Goal: Check status: Check status

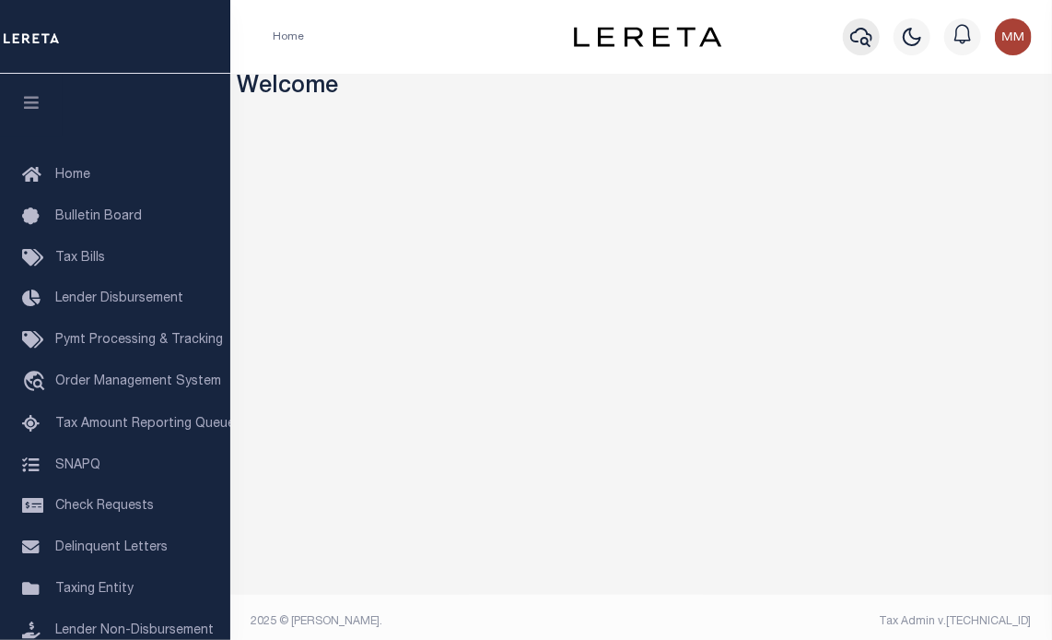
click at [863, 42] on icon "button" at bounding box center [862, 37] width 22 height 19
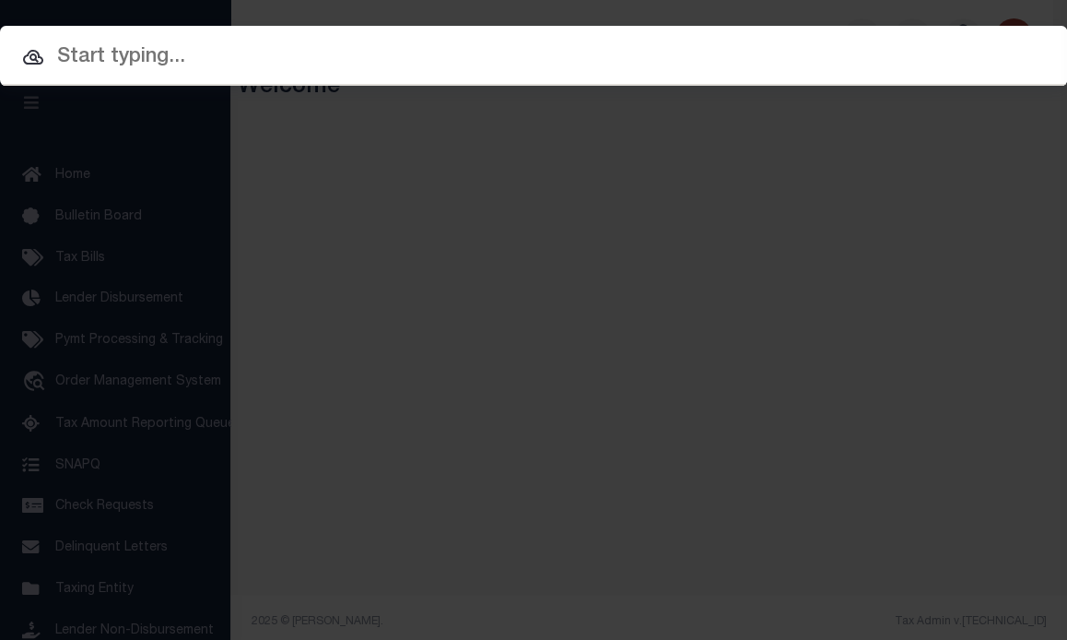
click at [859, 53] on input "text" at bounding box center [533, 57] width 1067 height 32
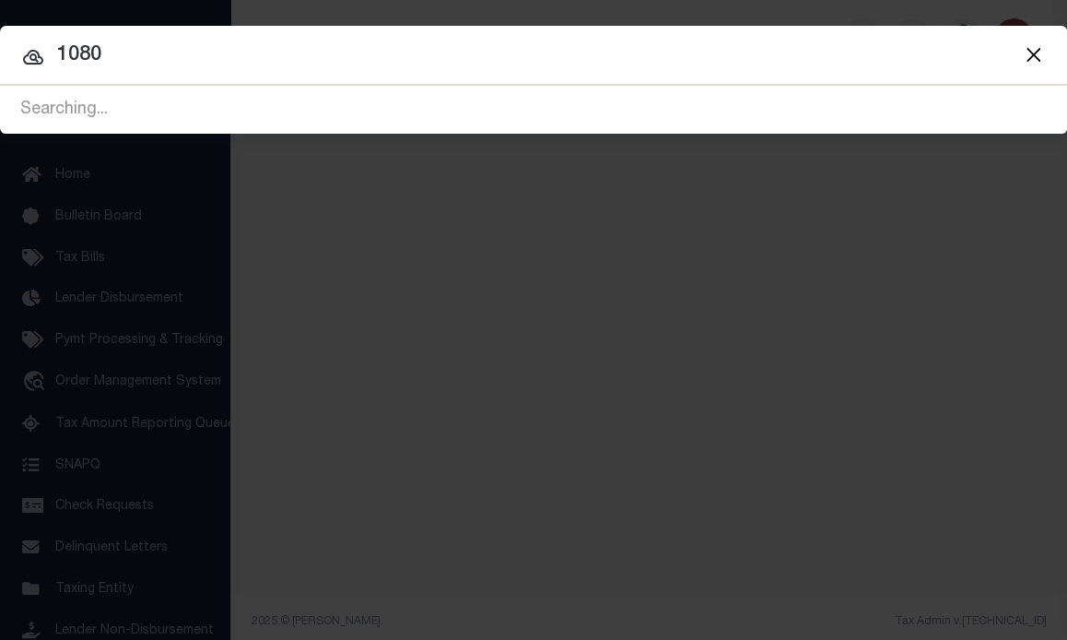
type input "1080"
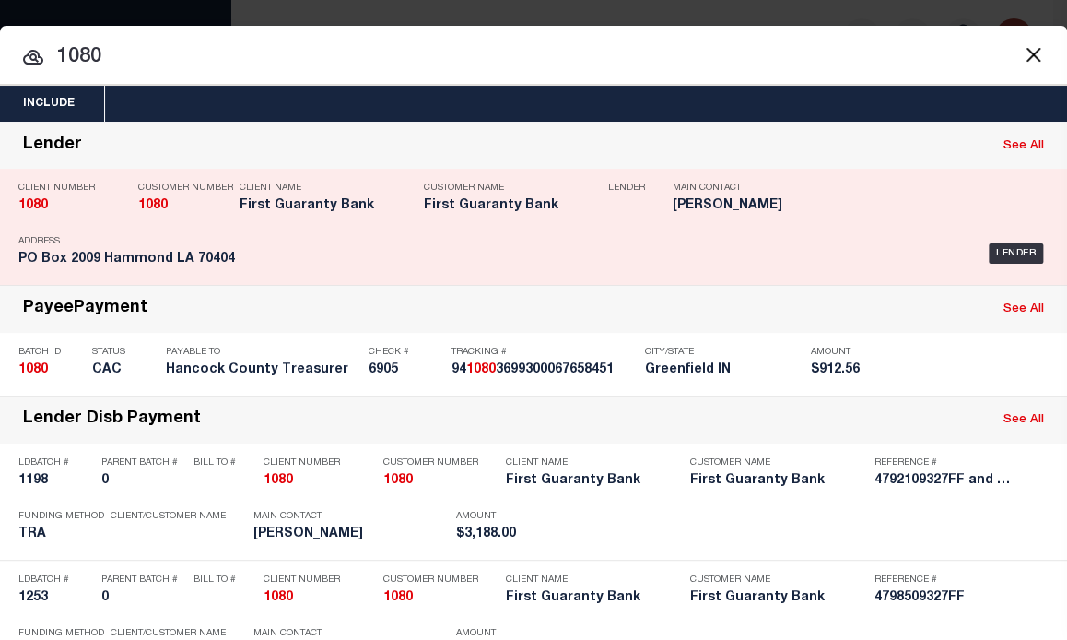
click at [147, 207] on strong "1080" at bounding box center [152, 205] width 29 height 13
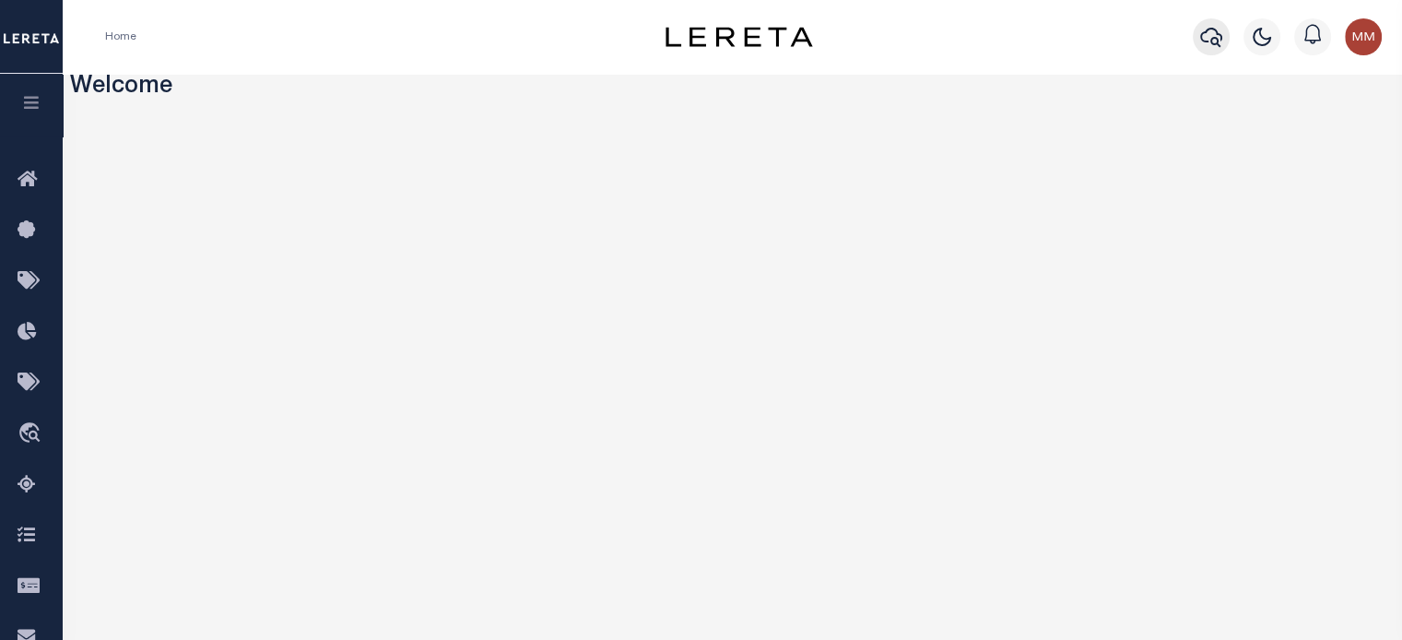
click at [1051, 27] on icon "button" at bounding box center [1211, 37] width 22 height 22
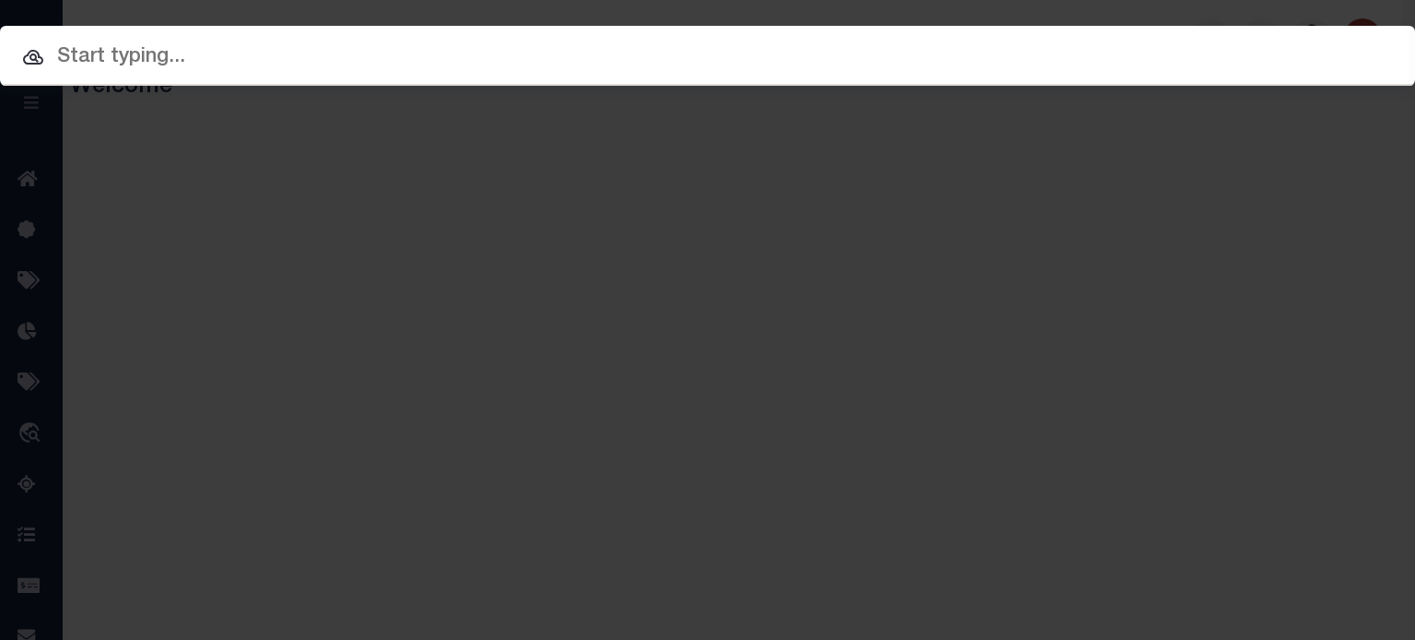
click at [380, 49] on input "text" at bounding box center [707, 57] width 1415 height 32
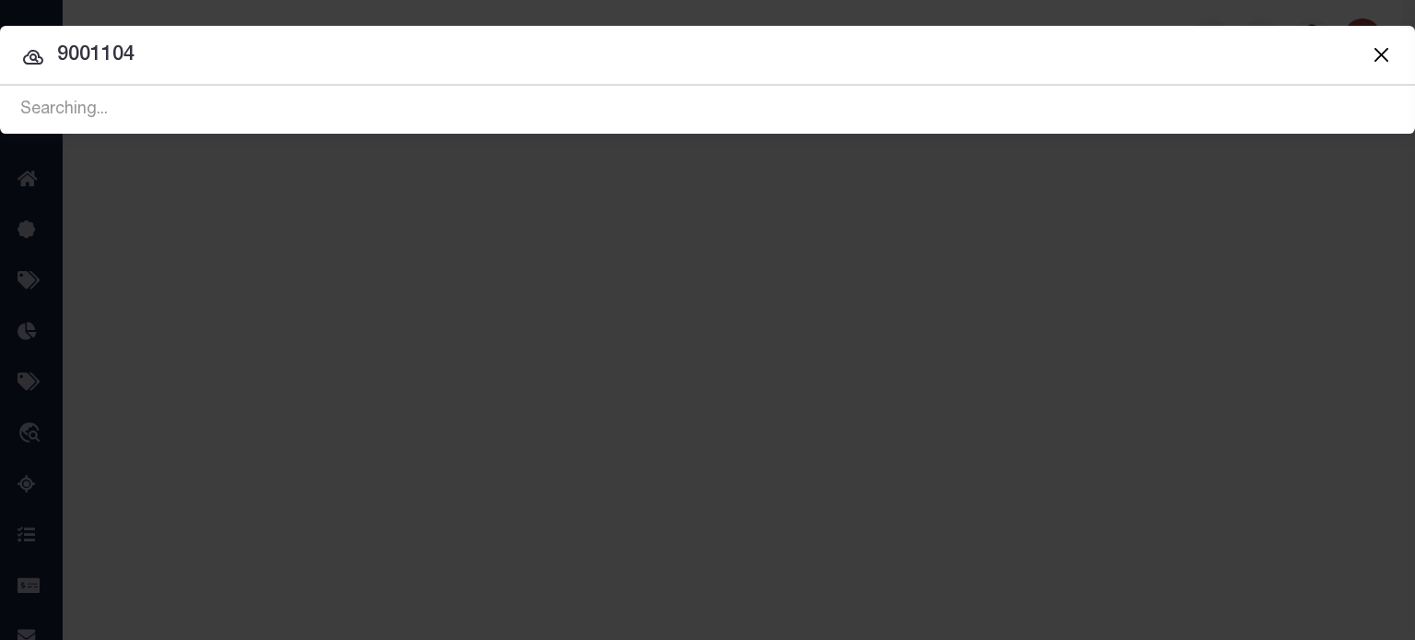
type input "90011040"
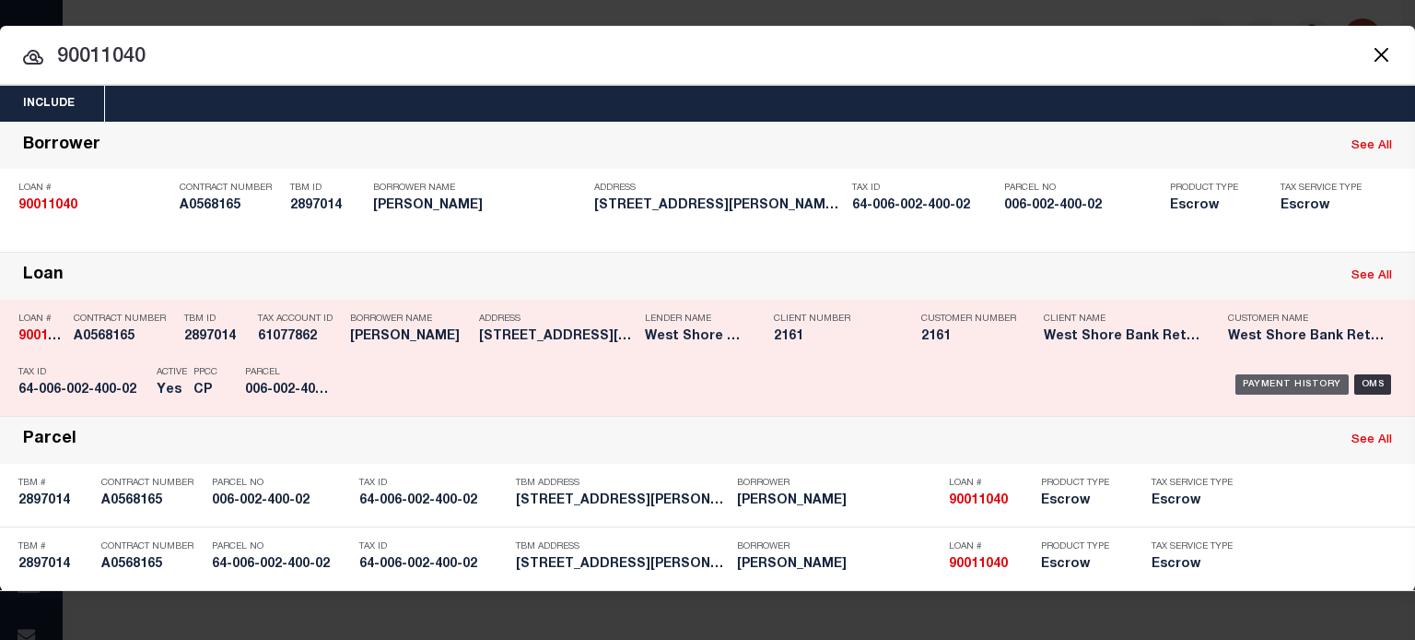
click at [1051, 379] on div "Payment History" at bounding box center [1292, 384] width 113 height 20
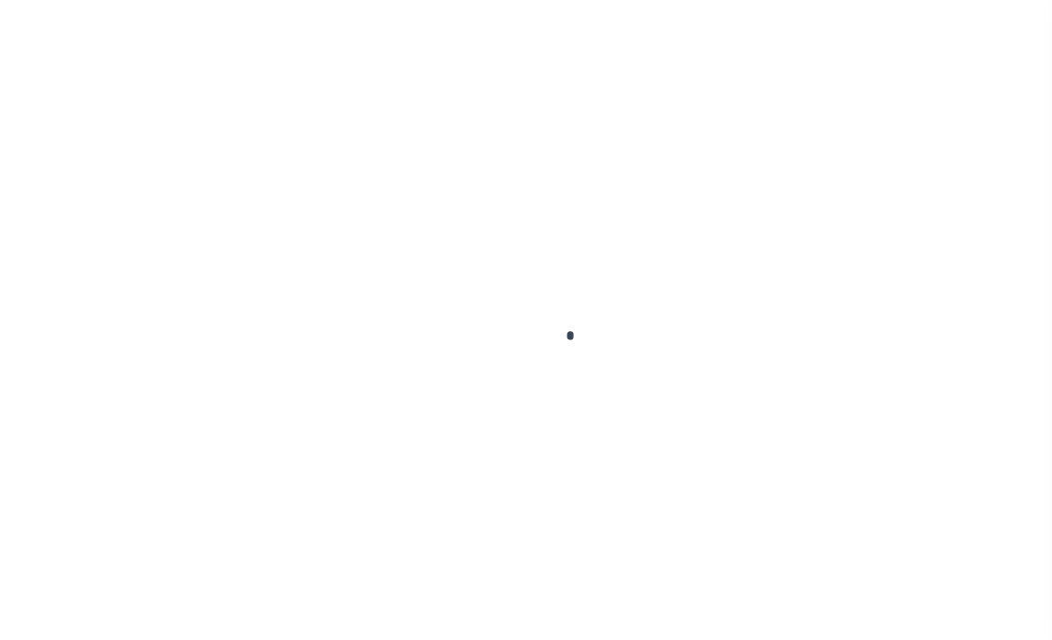
select select
type input "First Guaranty Bank"
type input "1080"
type input "First Guaranty Bank"
type input "Lauryn"
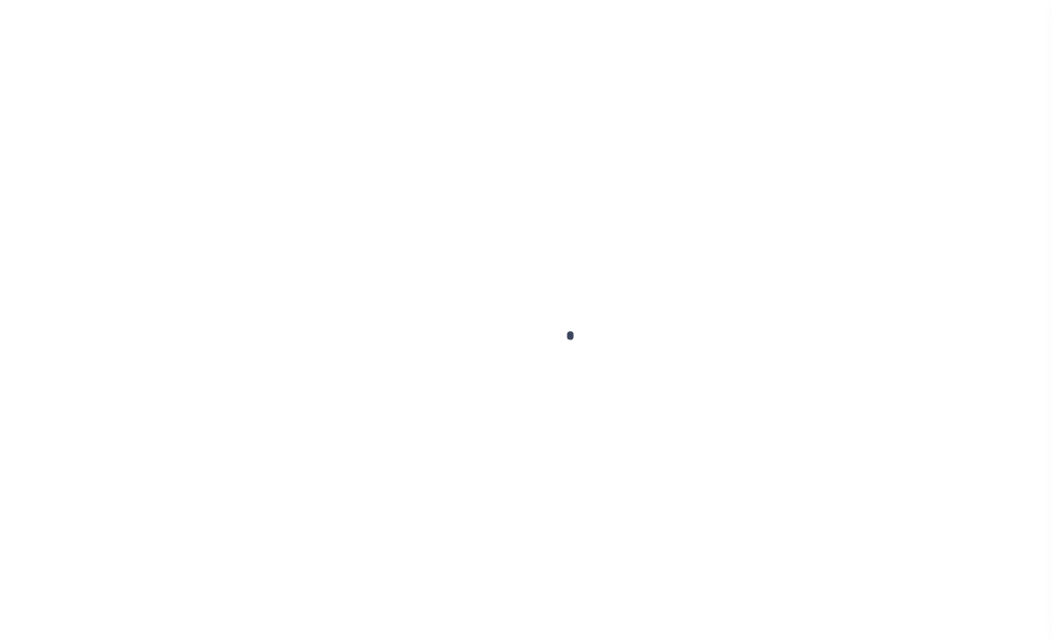
type input "Waits"
select select "Mixed Portfolio"
type input "Barbara Kendrick"
type input "Beth Wiebe"
checkbox input "true"
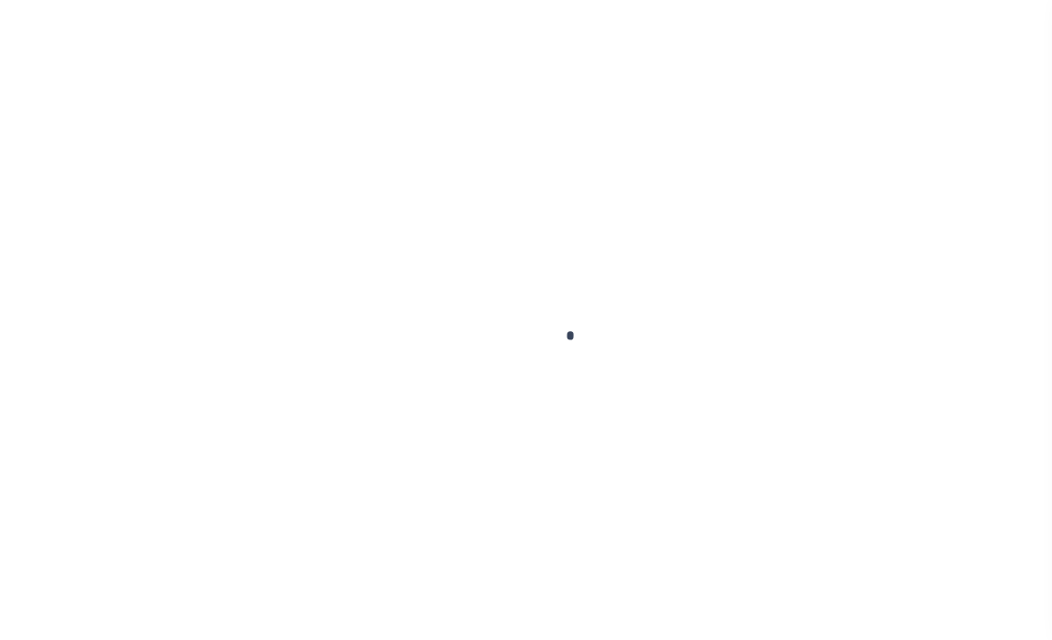
checkbox input "true"
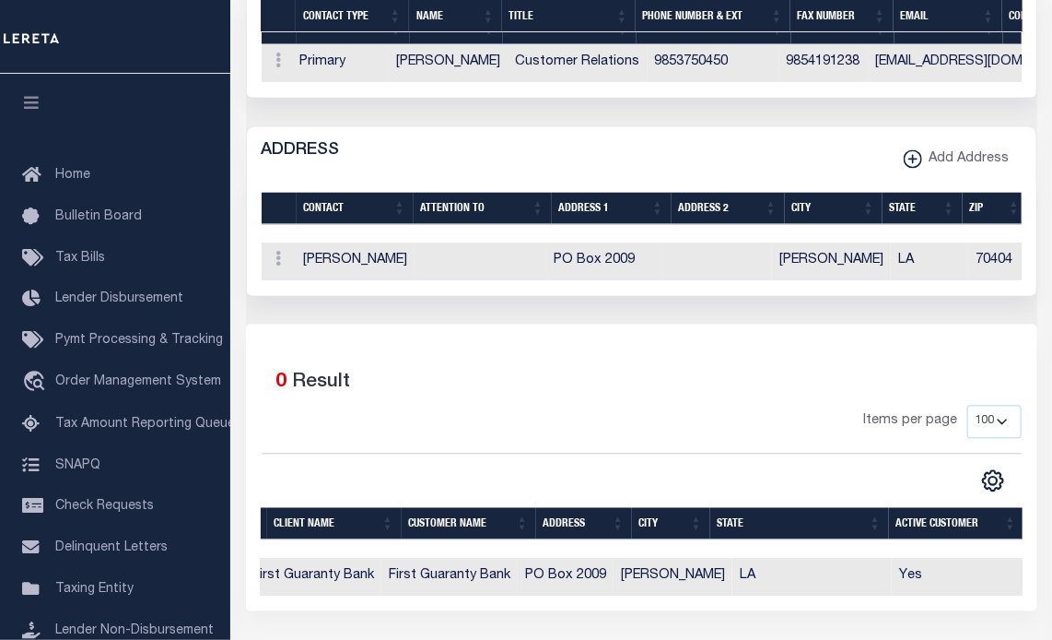
scroll to position [0, 145]
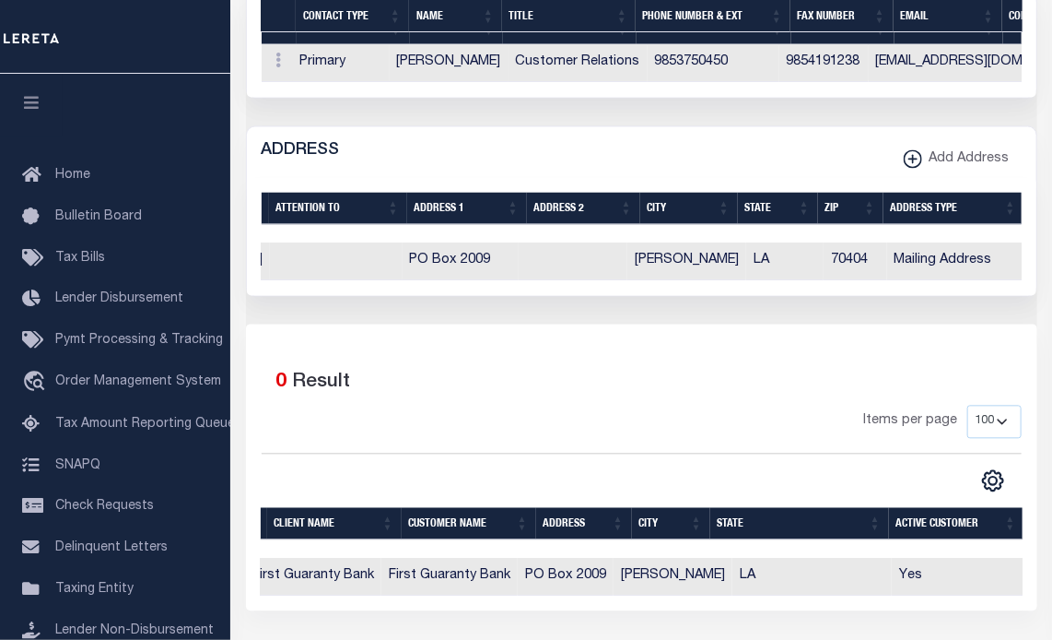
drag, startPoint x: 900, startPoint y: 288, endPoint x: 966, endPoint y: 281, distance: 65.8
click at [966, 281] on div "Selected 1 Result Items per page" at bounding box center [642, 237] width 790 height 118
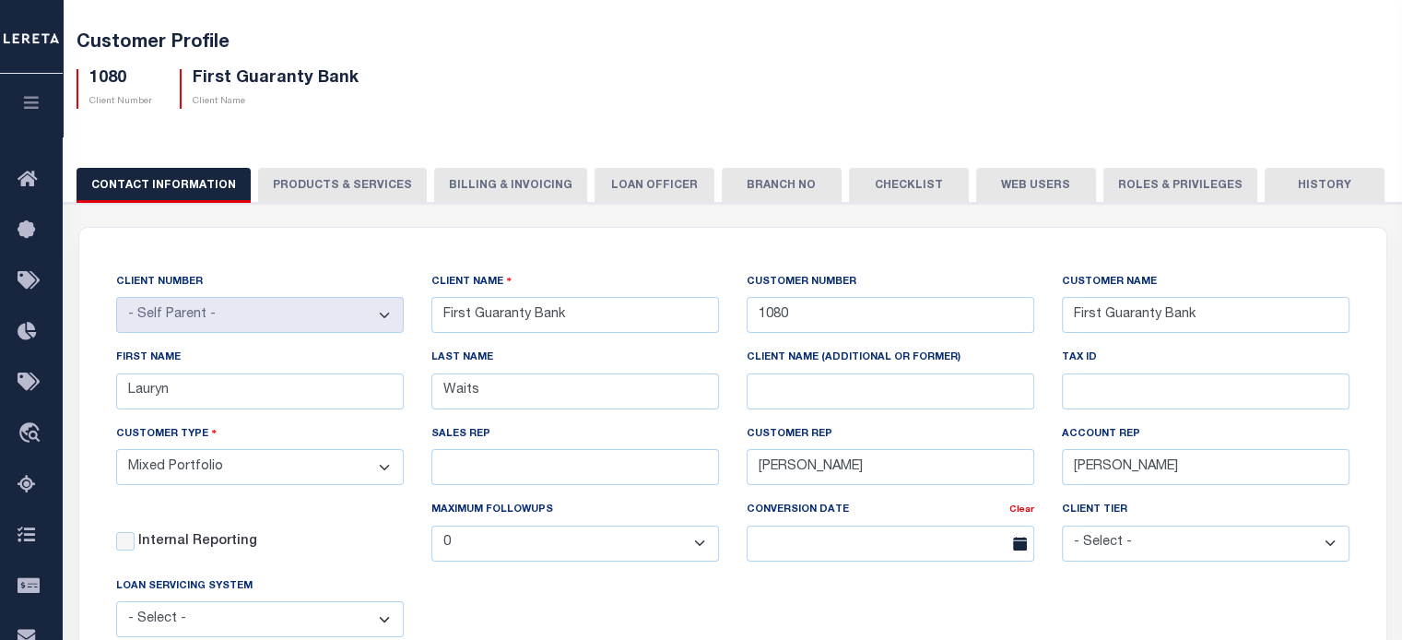
scroll to position [33, 0]
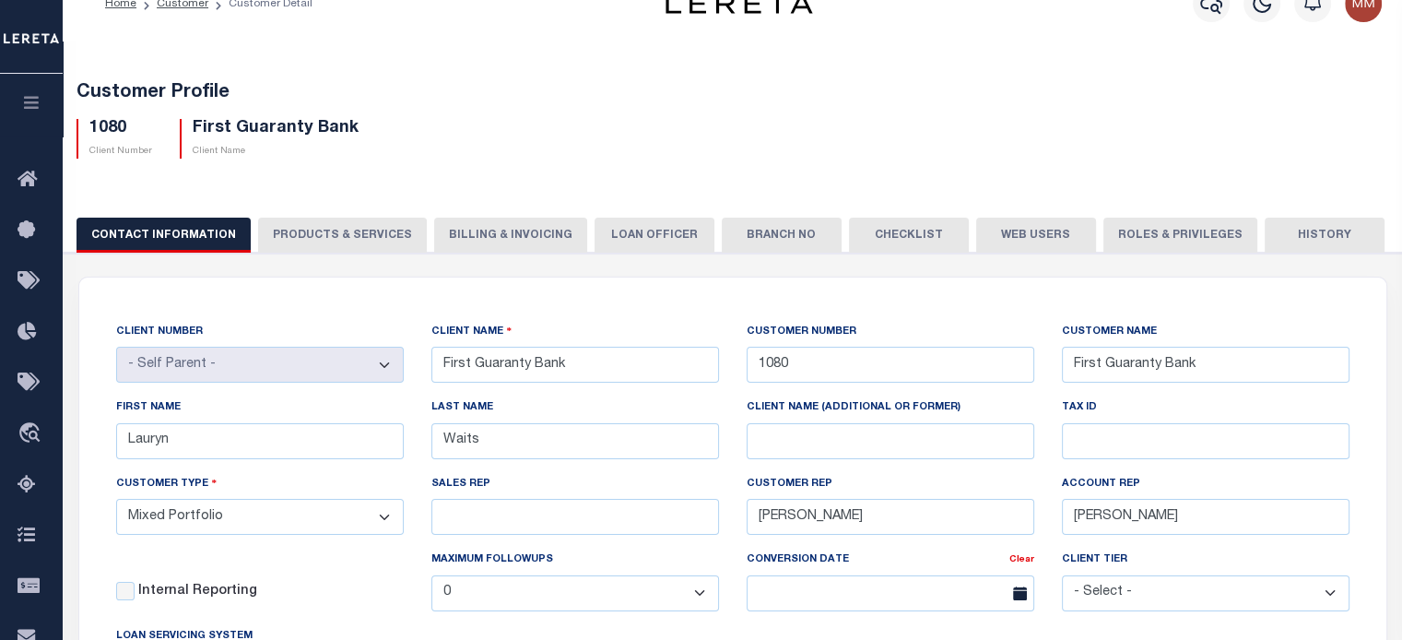
click at [33, 98] on icon "button" at bounding box center [31, 102] width 21 height 17
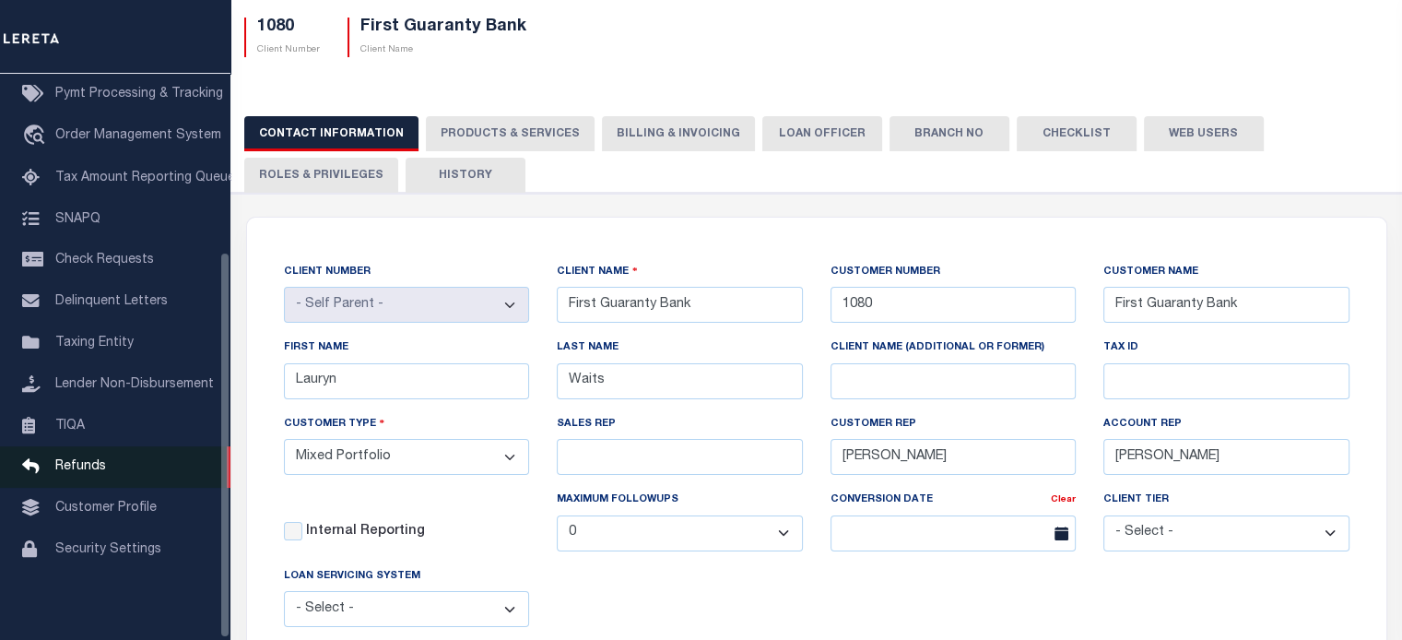
scroll to position [217, 0]
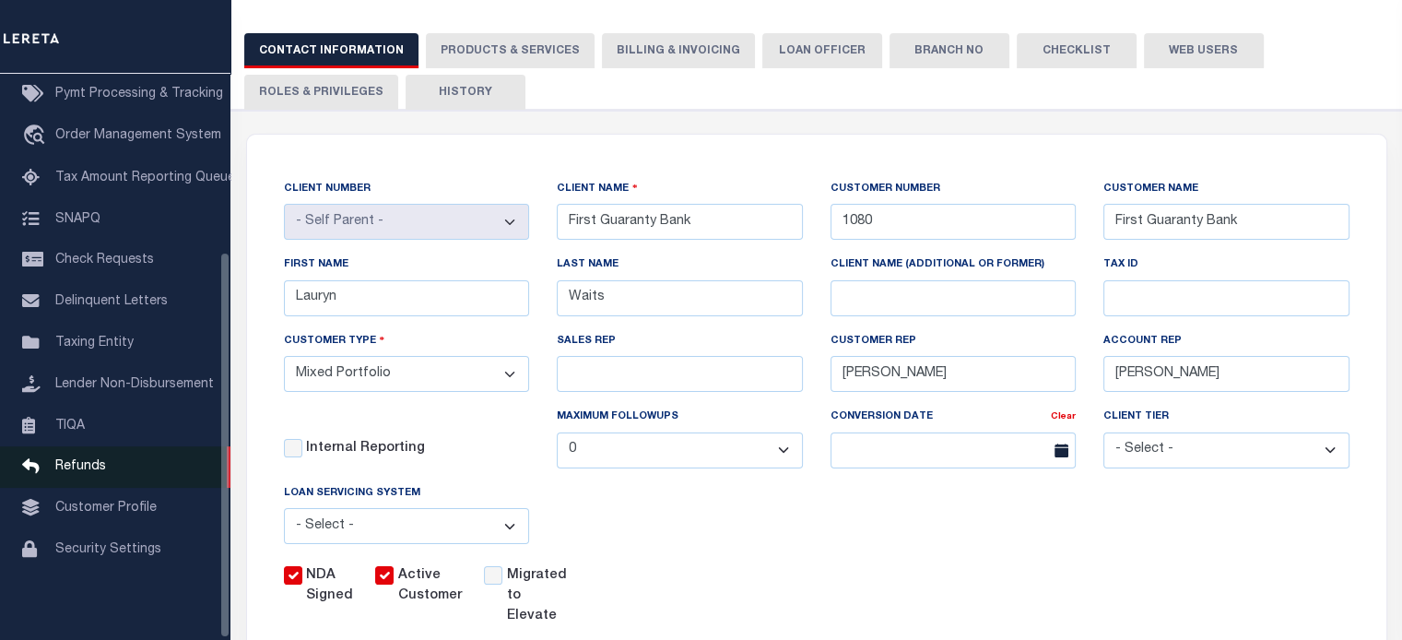
click at [85, 461] on span "Refunds" at bounding box center [80, 466] width 51 height 13
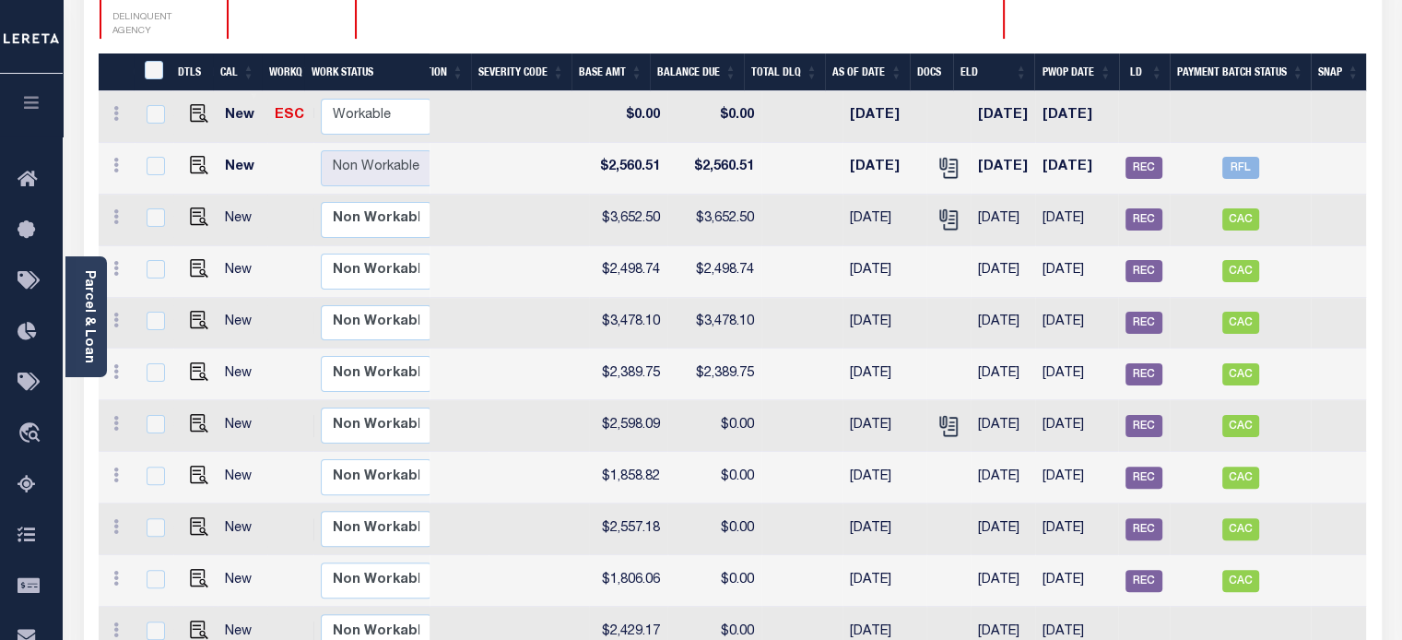
scroll to position [403, 0]
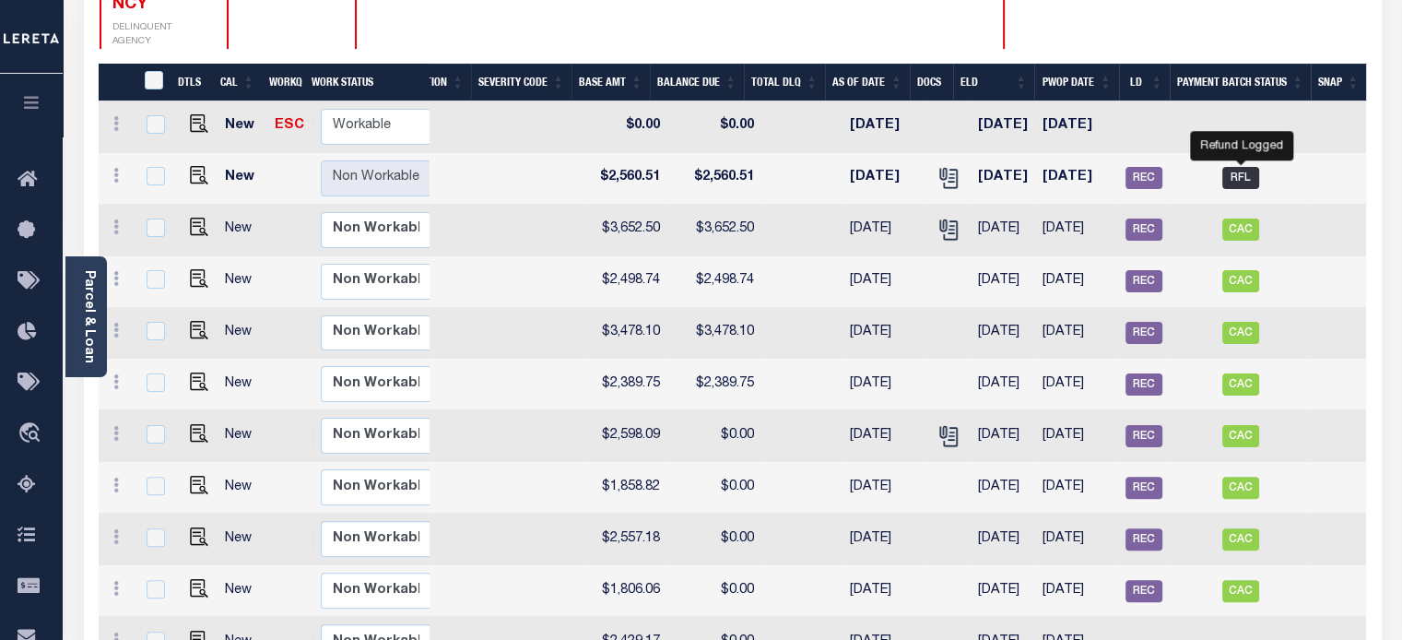
click at [1239, 167] on span "RFL" at bounding box center [1240, 178] width 37 height 22
checkbox input "true"
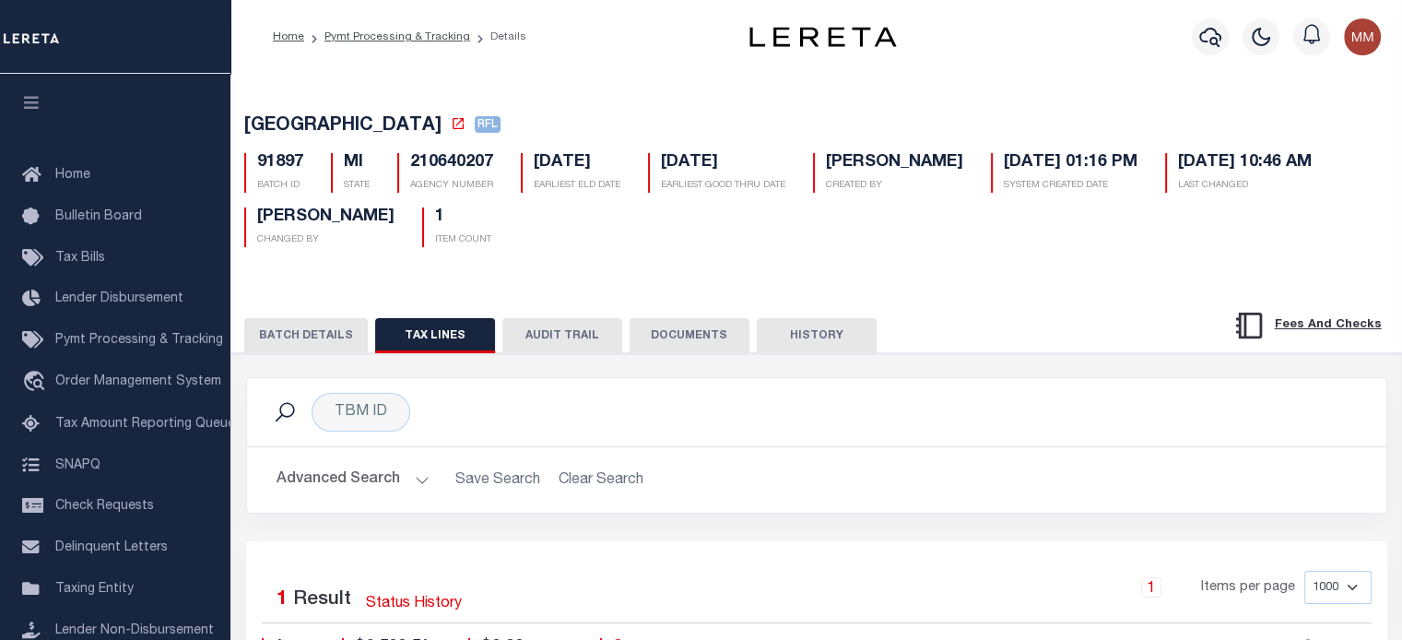
click at [320, 336] on button "BATCH DETAILS" at bounding box center [305, 335] width 123 height 35
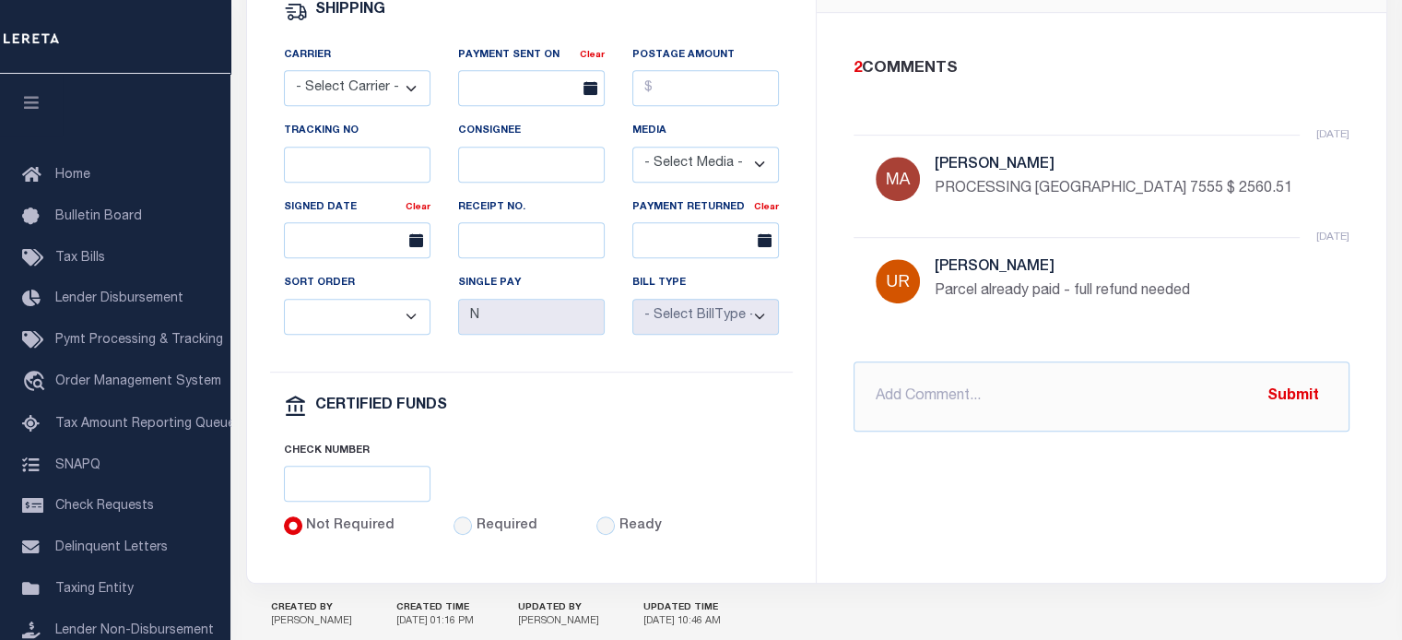
scroll to position [922, 0]
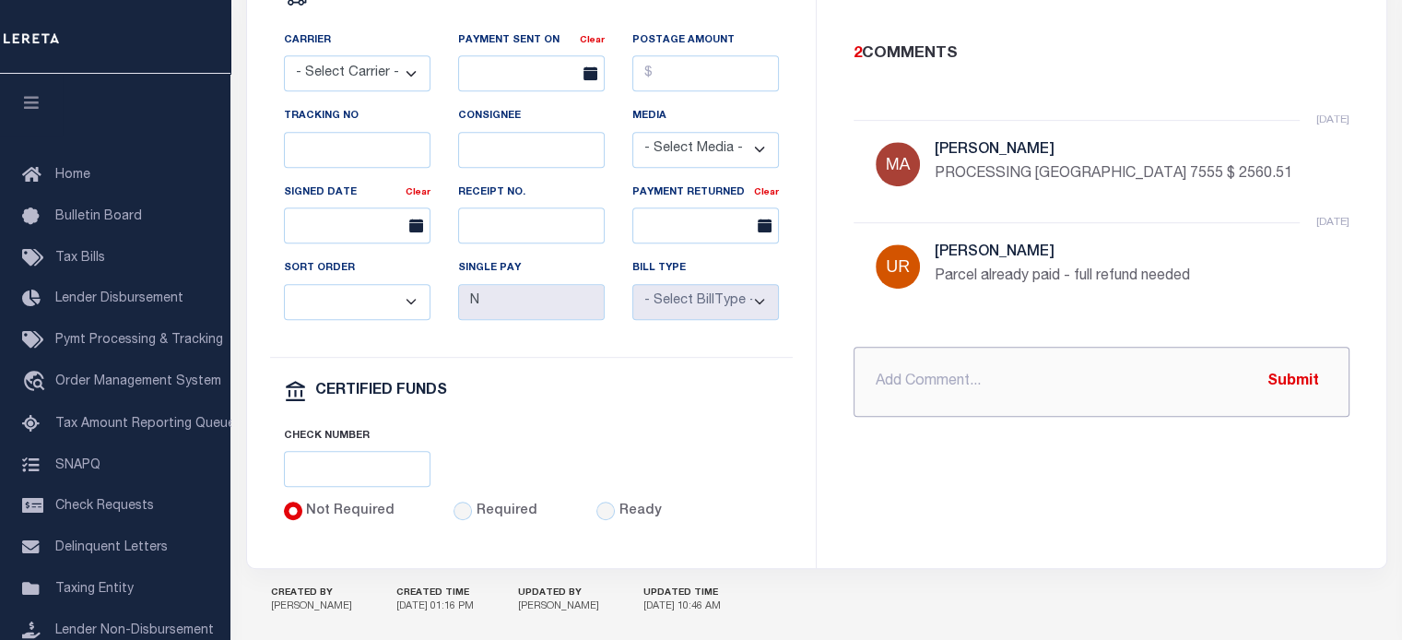
click at [920, 389] on input "text" at bounding box center [1101, 382] width 496 height 70
type input "f"
type input "FEDEX 8850 6978 6340 ACCUMATCH CK 8707 2560.51"
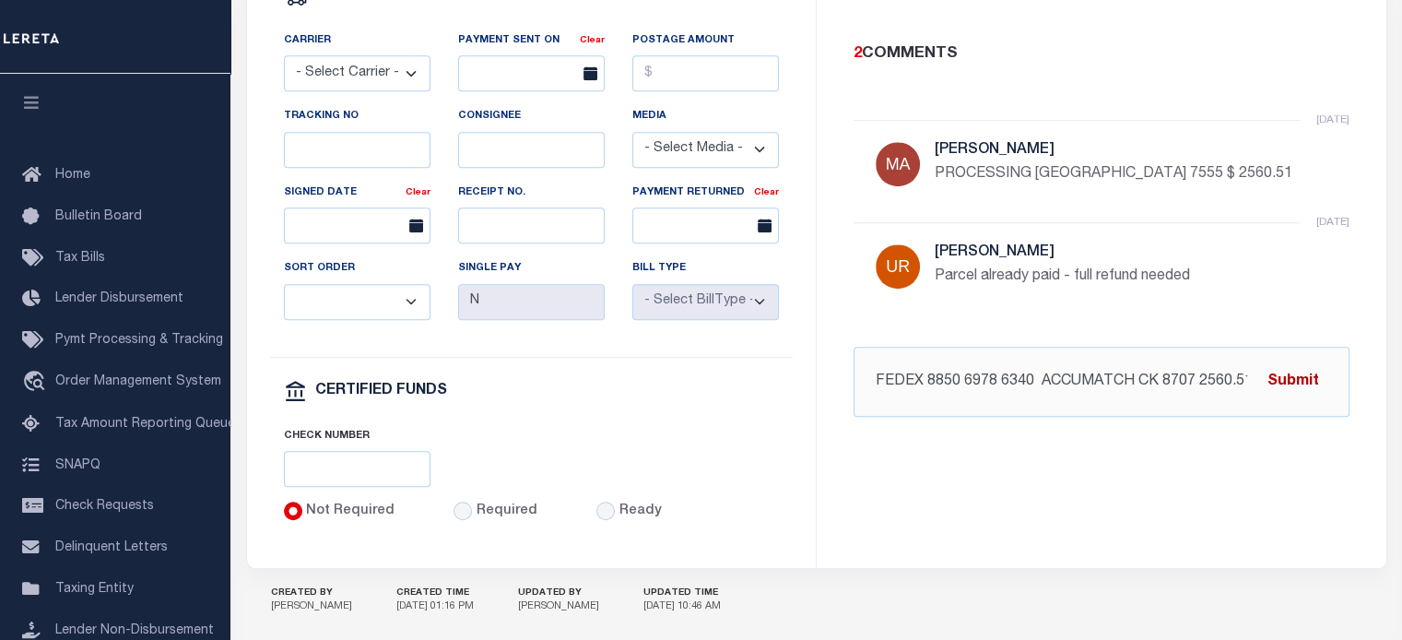
click at [1289, 400] on button "Submit" at bounding box center [1293, 381] width 76 height 38
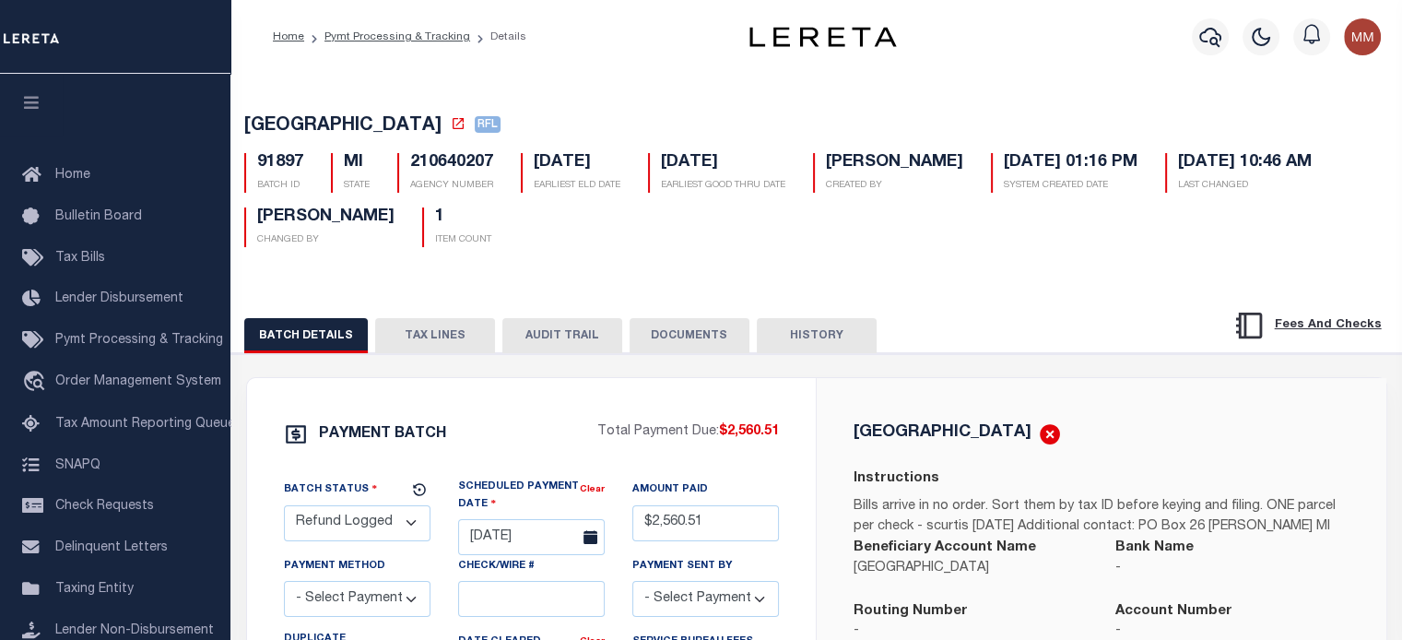
click at [411, 533] on select "- Select Status - Scheduled for Payment Ready For Payment Payment Sent Cleared …" at bounding box center [357, 523] width 147 height 36
select select "RFD"
click at [284, 508] on select "- Select Status - Scheduled for Payment Ready For Payment Payment Sent Cleared …" at bounding box center [357, 523] width 147 height 36
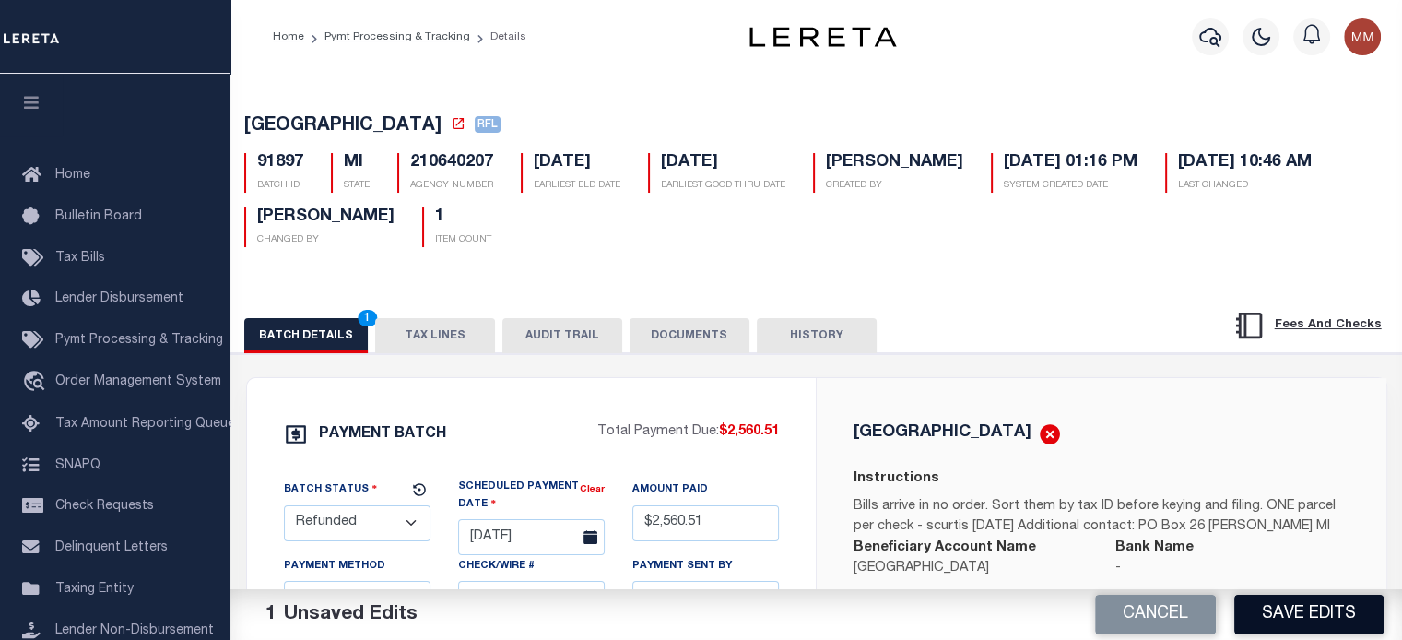
click at [1279, 607] on button "Save Edits" at bounding box center [1308, 614] width 149 height 40
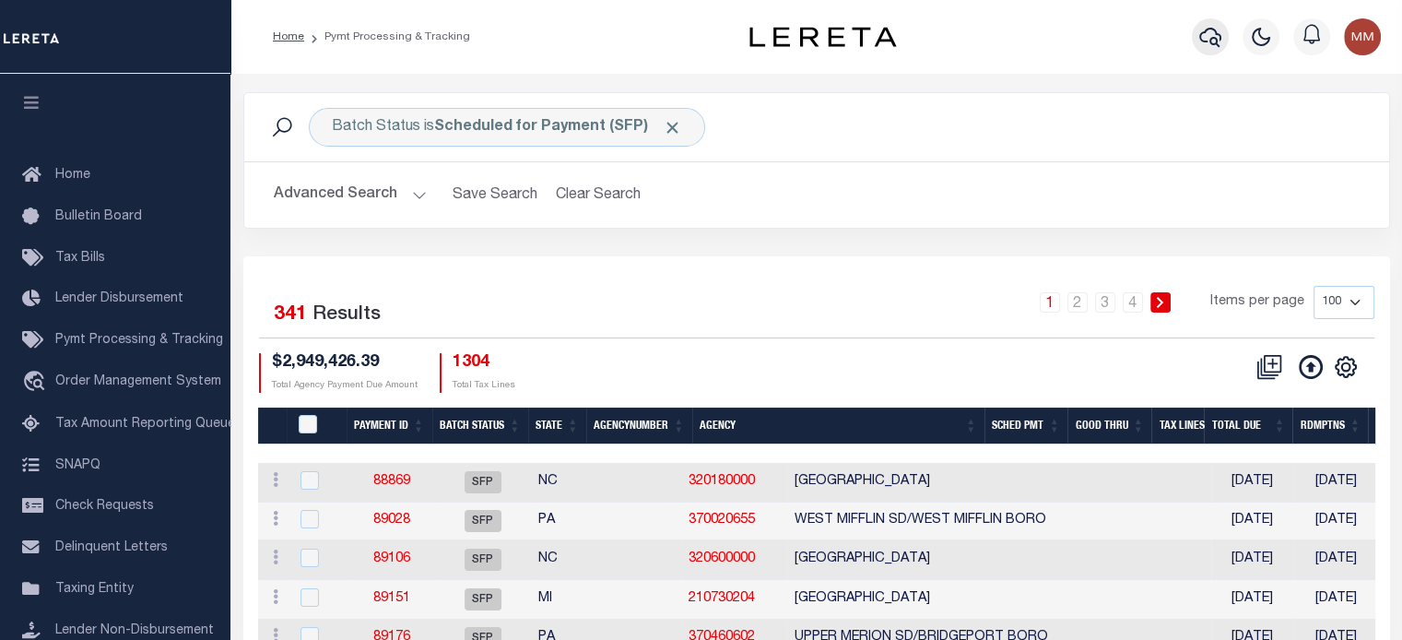
click at [1207, 41] on icon "button" at bounding box center [1210, 37] width 22 height 22
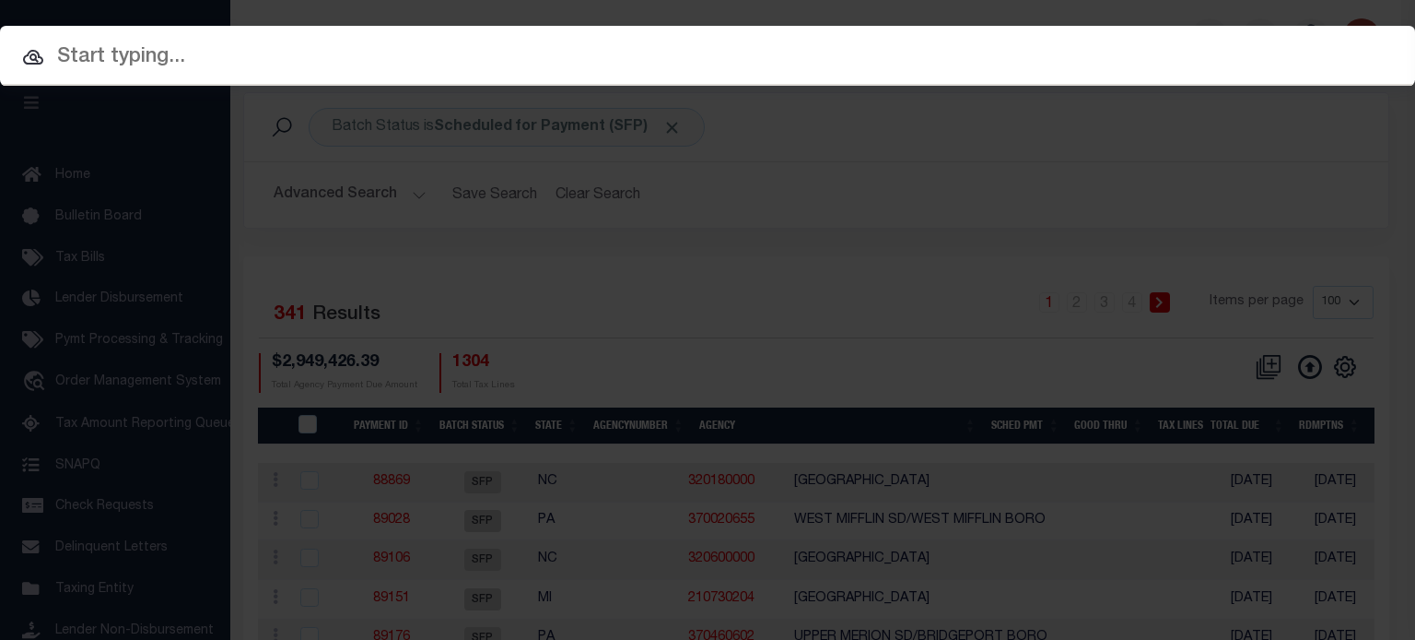
drag, startPoint x: 754, startPoint y: 70, endPoint x: 816, endPoint y: 61, distance: 63.3
click at [753, 65] on input "text" at bounding box center [707, 57] width 1415 height 32
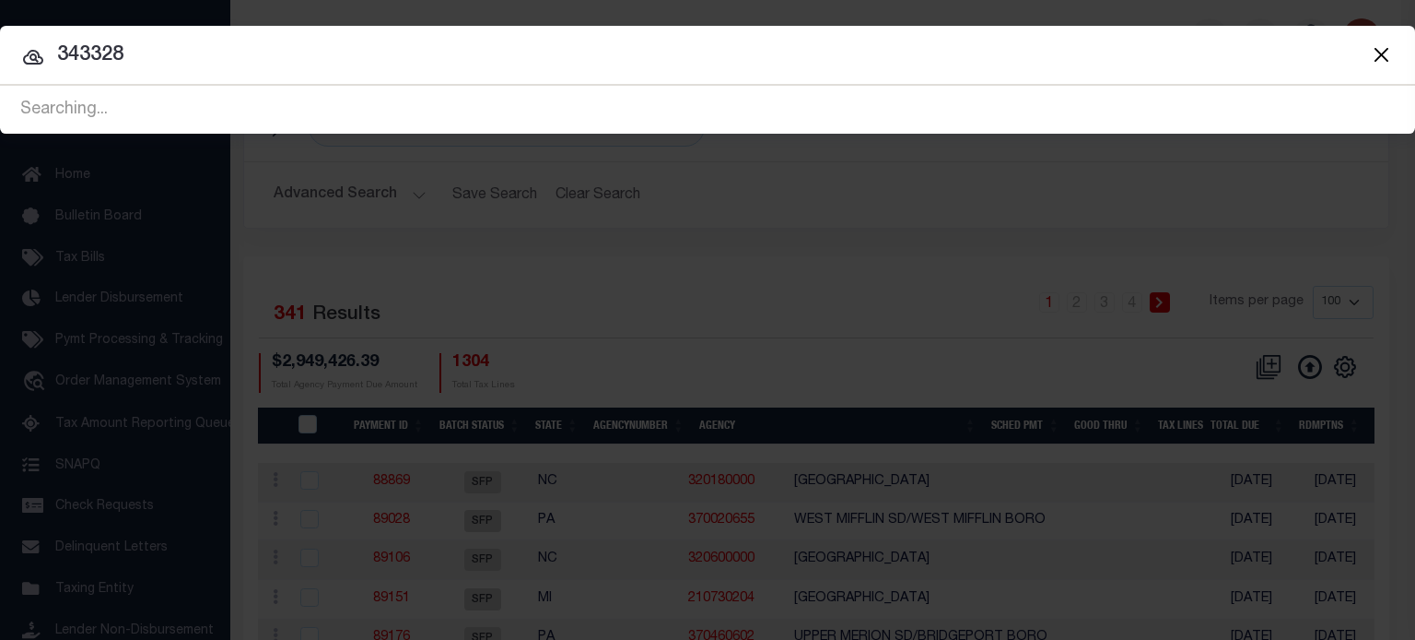
type input "343328"
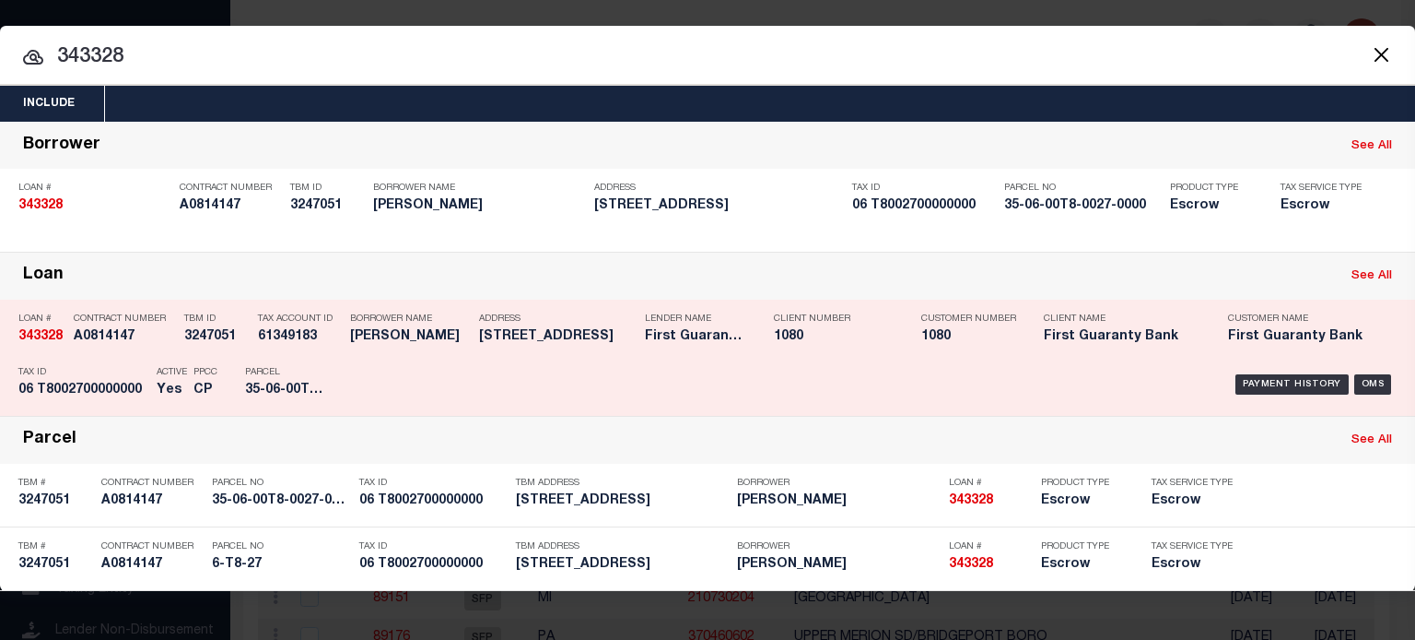
click at [1268, 374] on div "Payment History" at bounding box center [1292, 384] width 113 height 20
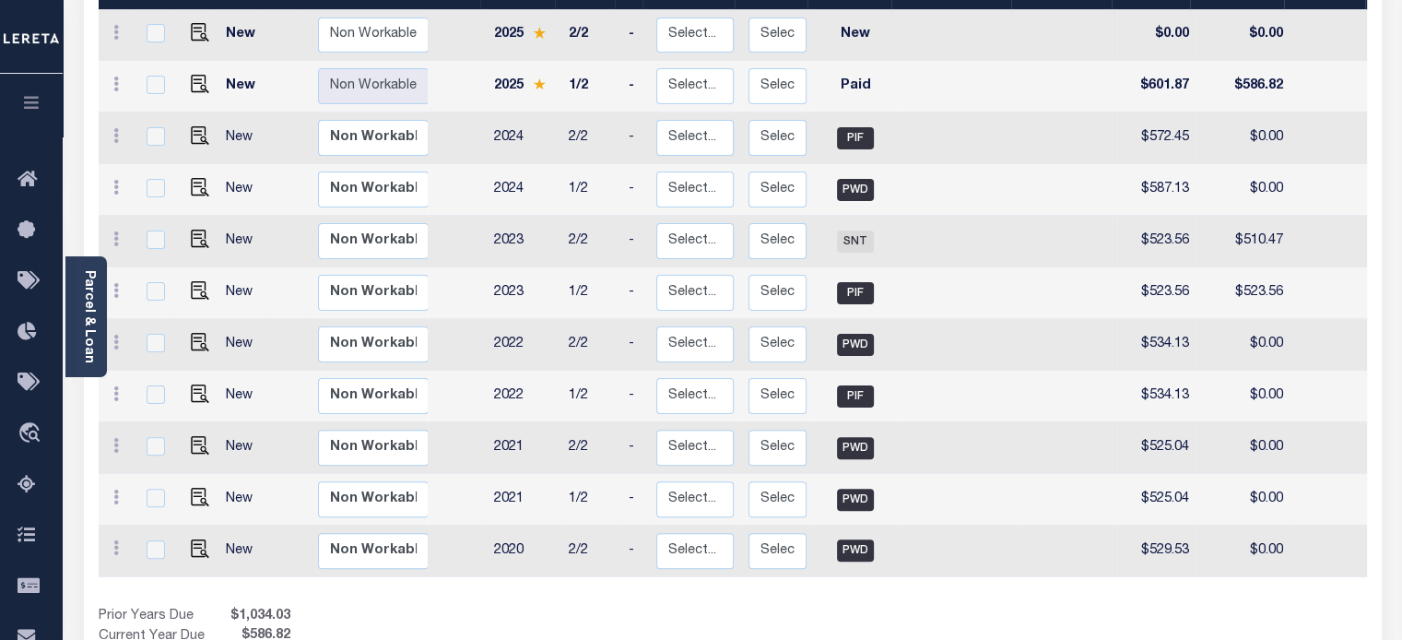
scroll to position [496, 0]
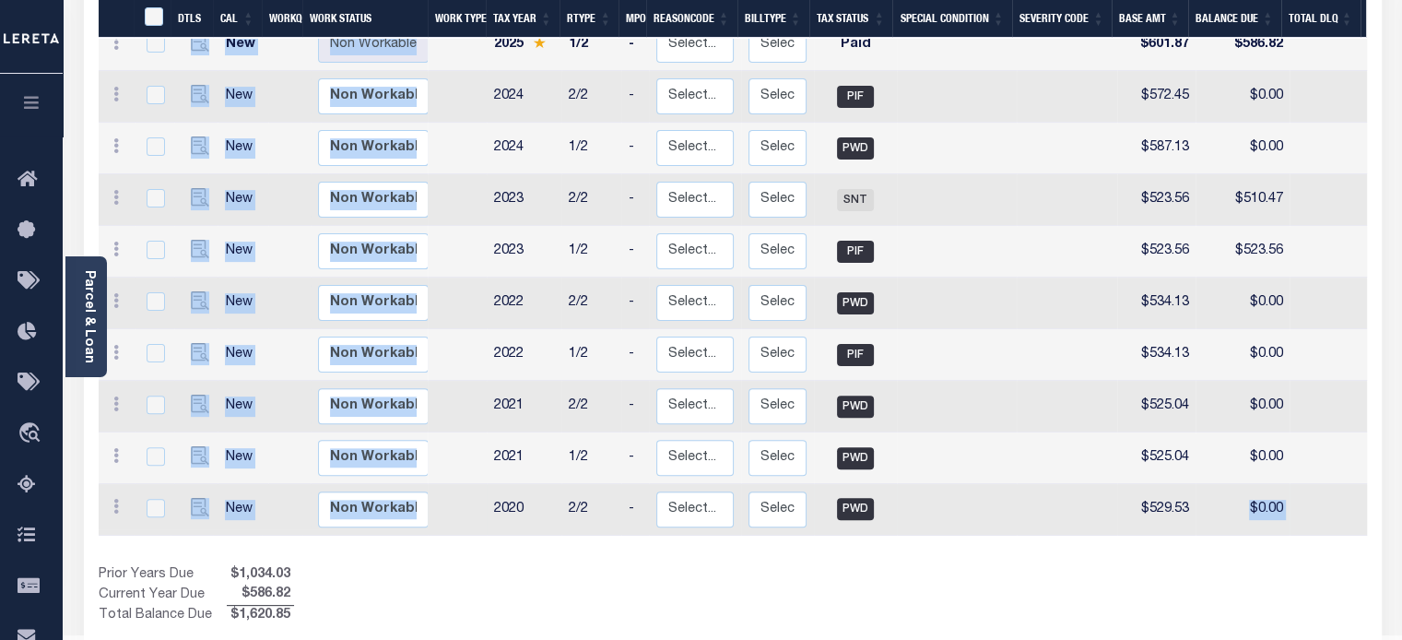
drag, startPoint x: 914, startPoint y: 487, endPoint x: 1222, endPoint y: 464, distance: 308.7
click at [1222, 464] on div "DTLS CAL WorkQ Work Status Work Type Tax Year RType MPO ReasonCode BillType Tax…" at bounding box center [733, 279] width 1268 height 696
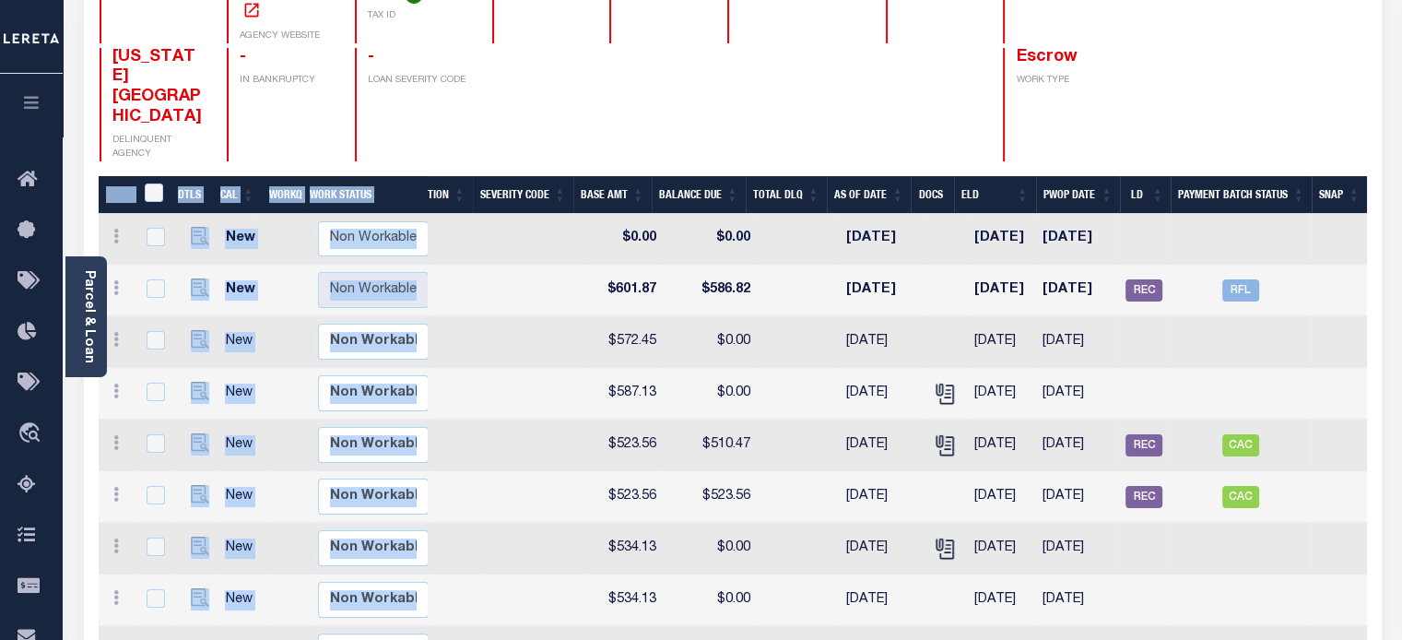
scroll to position [219, 0]
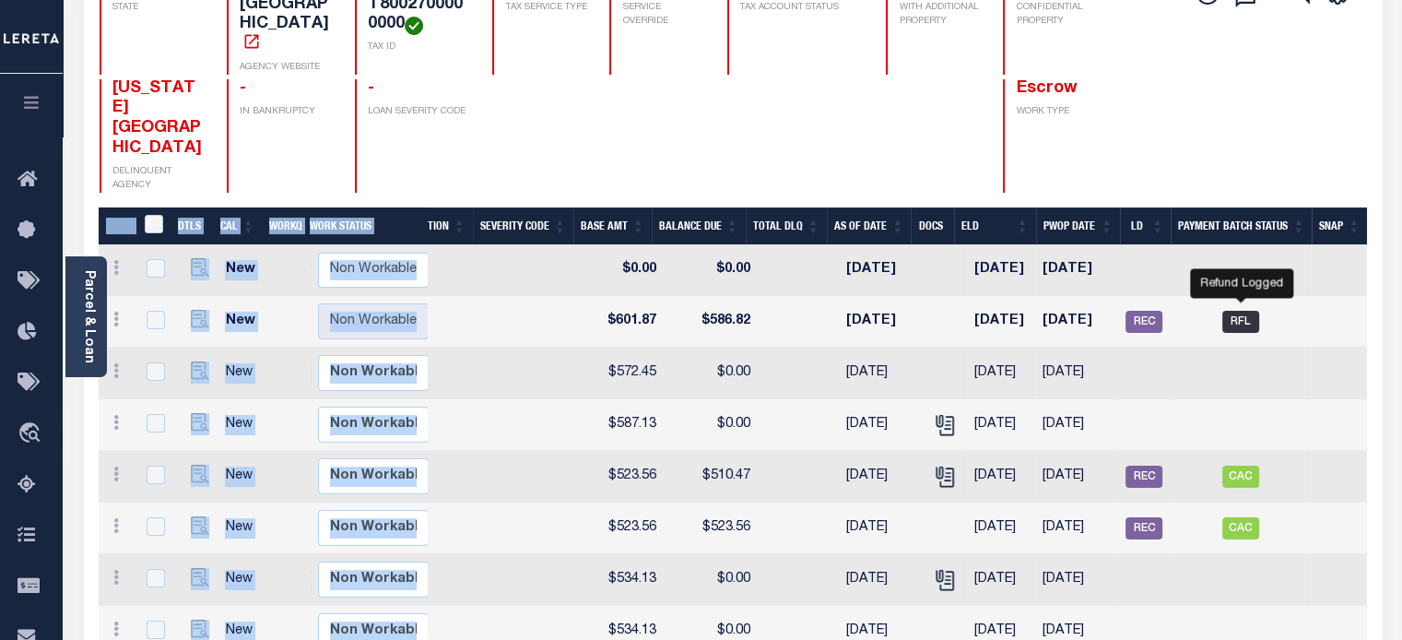
click at [1246, 311] on span "RFL" at bounding box center [1240, 322] width 37 height 22
checkbox input "true"
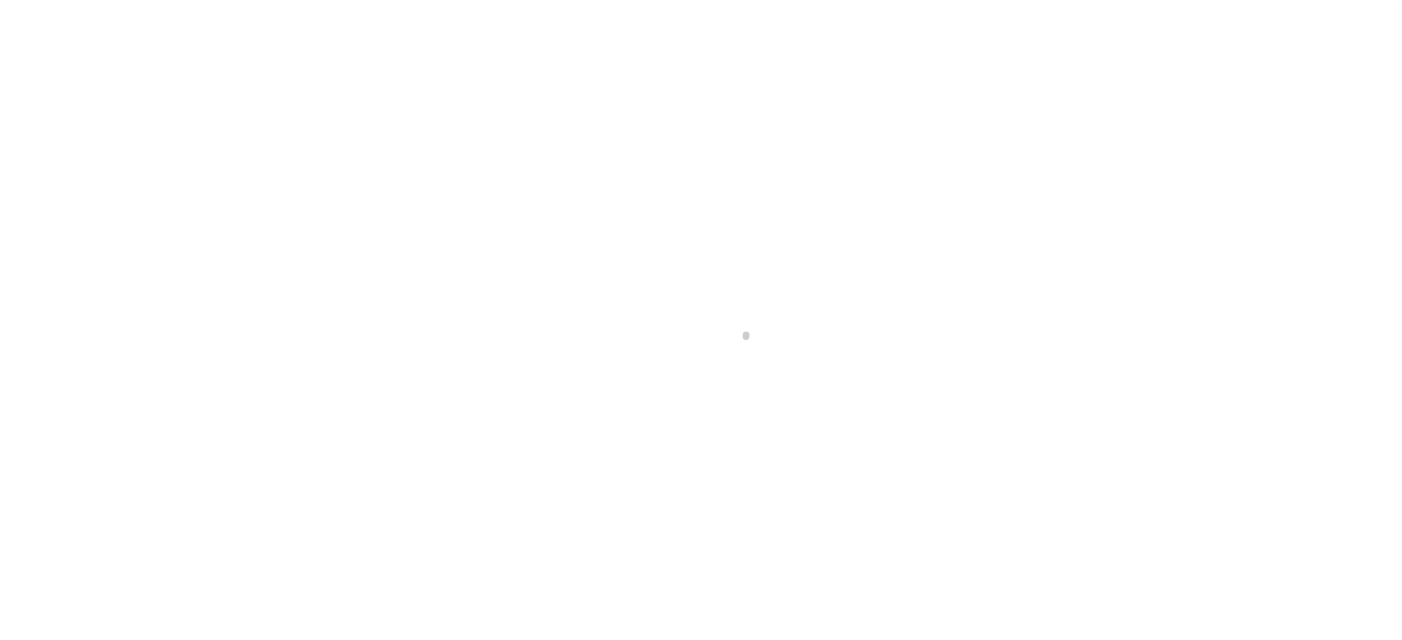
select select "RFL"
select select "CHK"
select select "[PERSON_NAME]"
select select "USS"
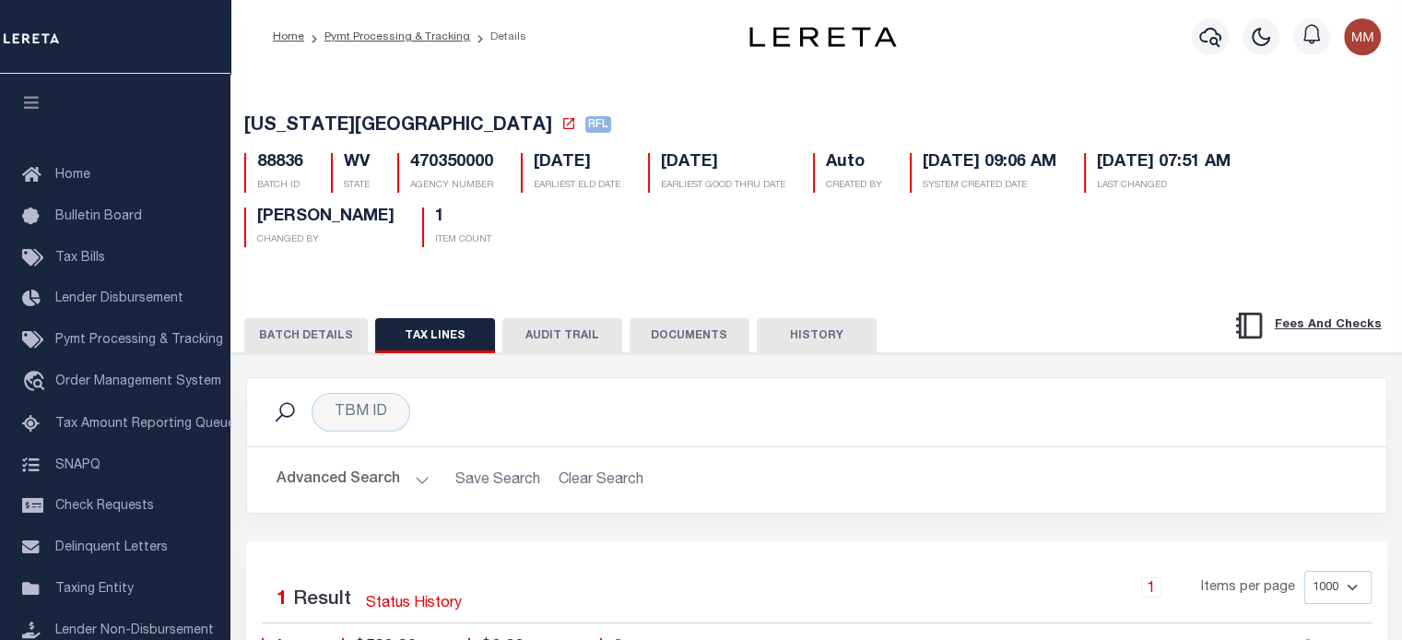
click at [309, 335] on button "BATCH DETAILS" at bounding box center [305, 335] width 123 height 35
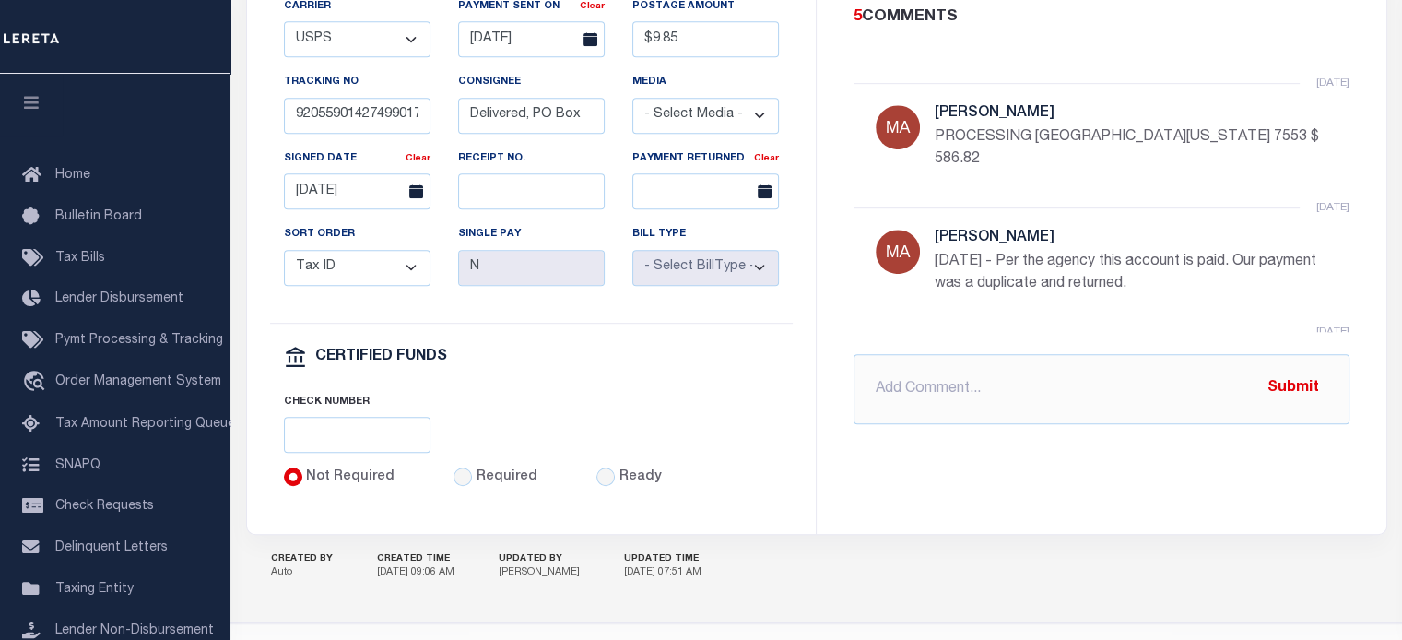
scroll to position [990, 0]
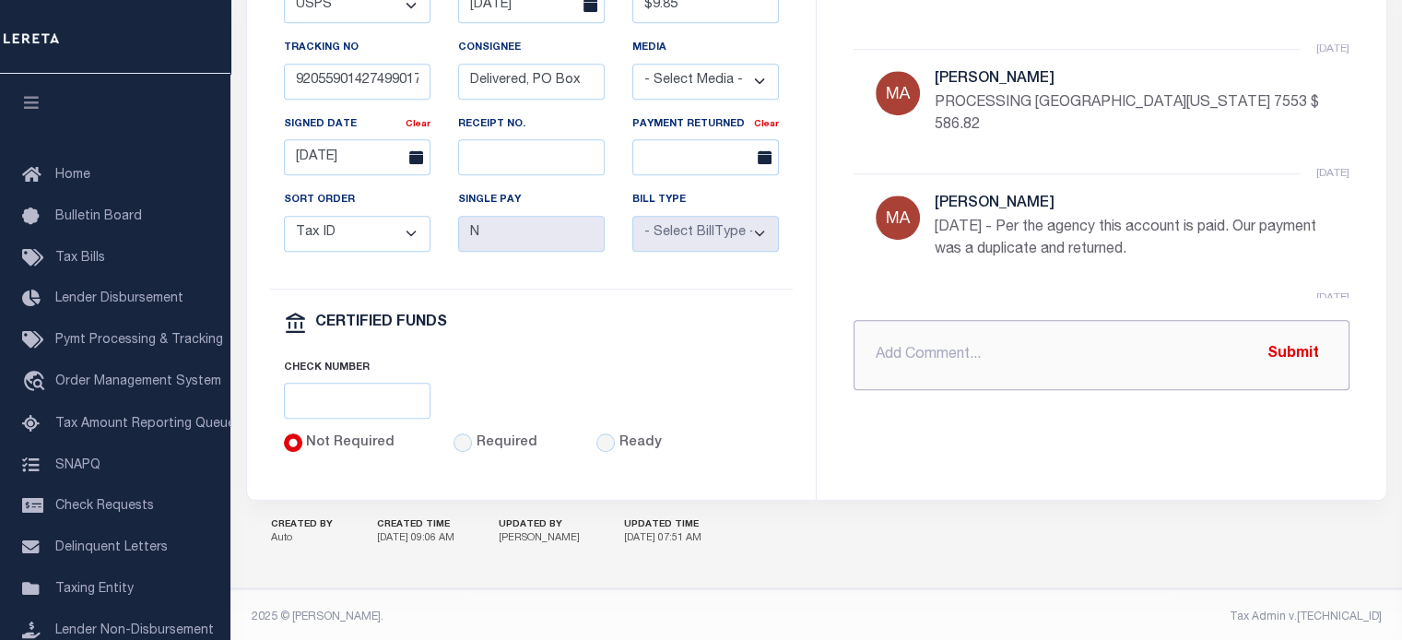
click at [894, 351] on input "text" at bounding box center [1101, 355] width 496 height 70
type input "FEDEX 8850 6995 1374 ACCUMATCH CK 8706 $ 586.82"
click at [1307, 340] on button "Submit" at bounding box center [1293, 354] width 76 height 38
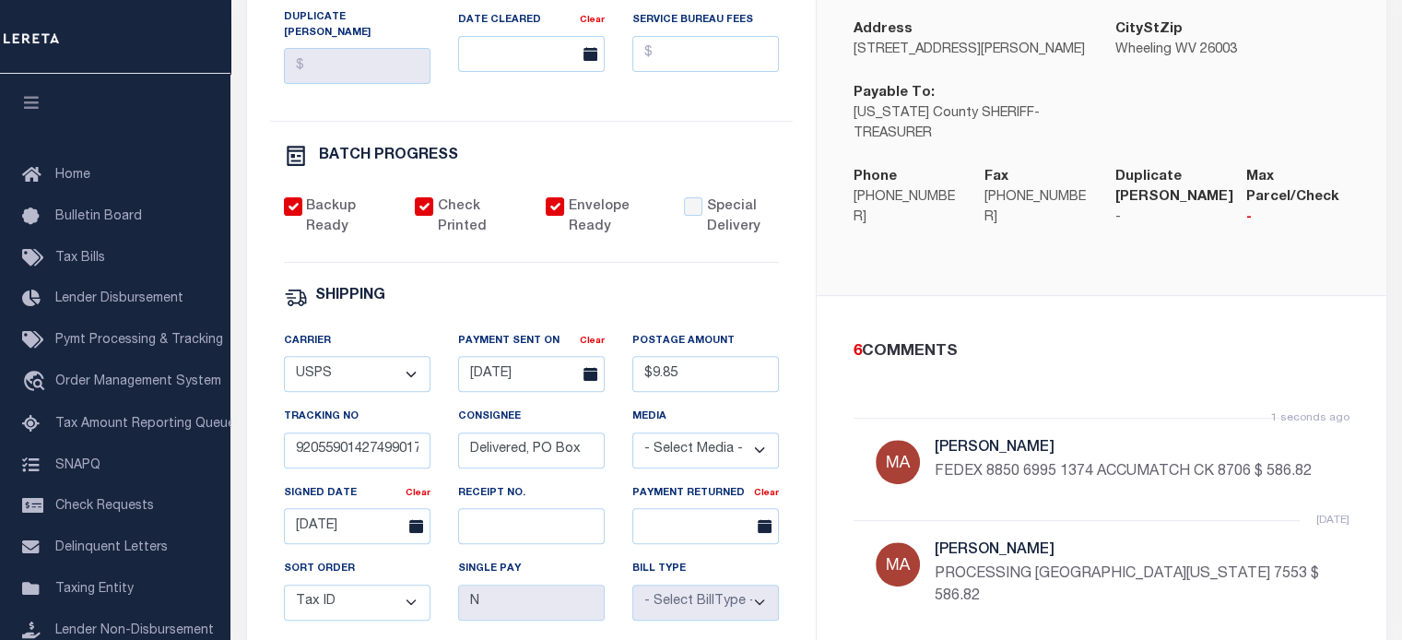
scroll to position [160, 0]
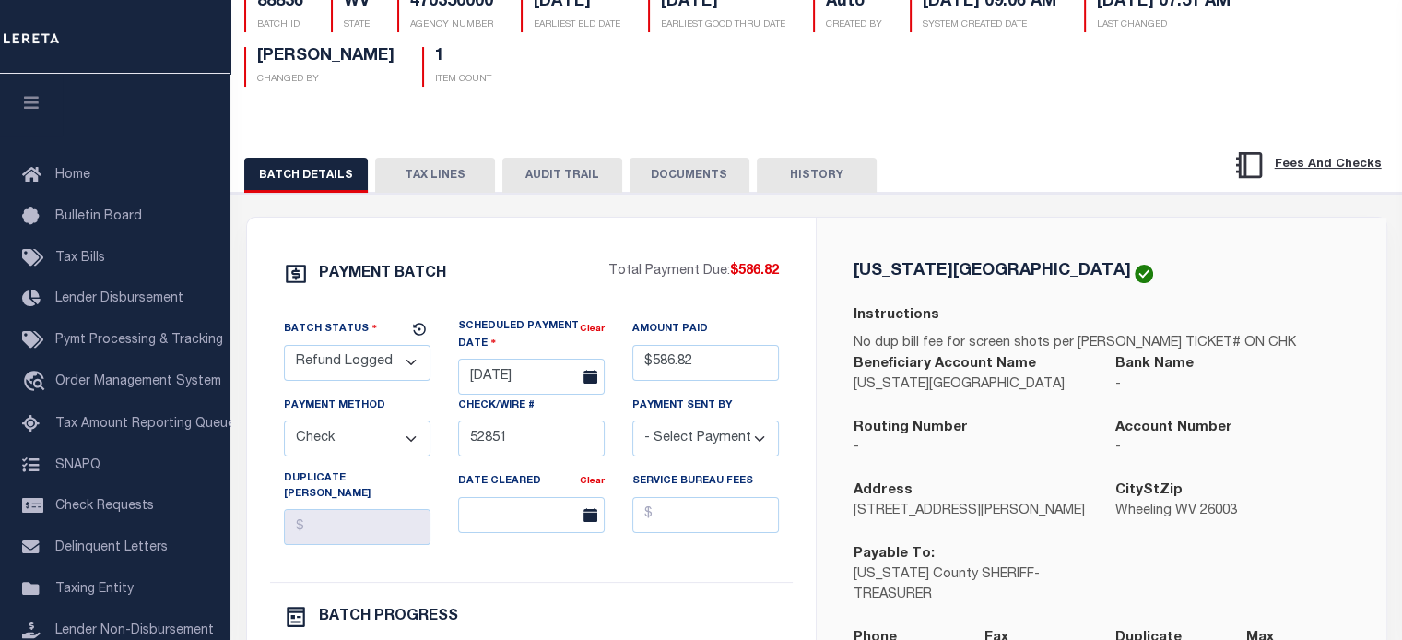
drag, startPoint x: 341, startPoint y: 371, endPoint x: 335, endPoint y: 363, distance: 10.0
click at [341, 370] on select "- Select Status - Scheduled for Payment Ready For Payment Payment Sent Cleared …" at bounding box center [357, 363] width 147 height 36
select select "RFD"
click at [284, 347] on select "- Select Status - Scheduled for Payment Ready For Payment Payment Sent Cleared …" at bounding box center [357, 363] width 147 height 36
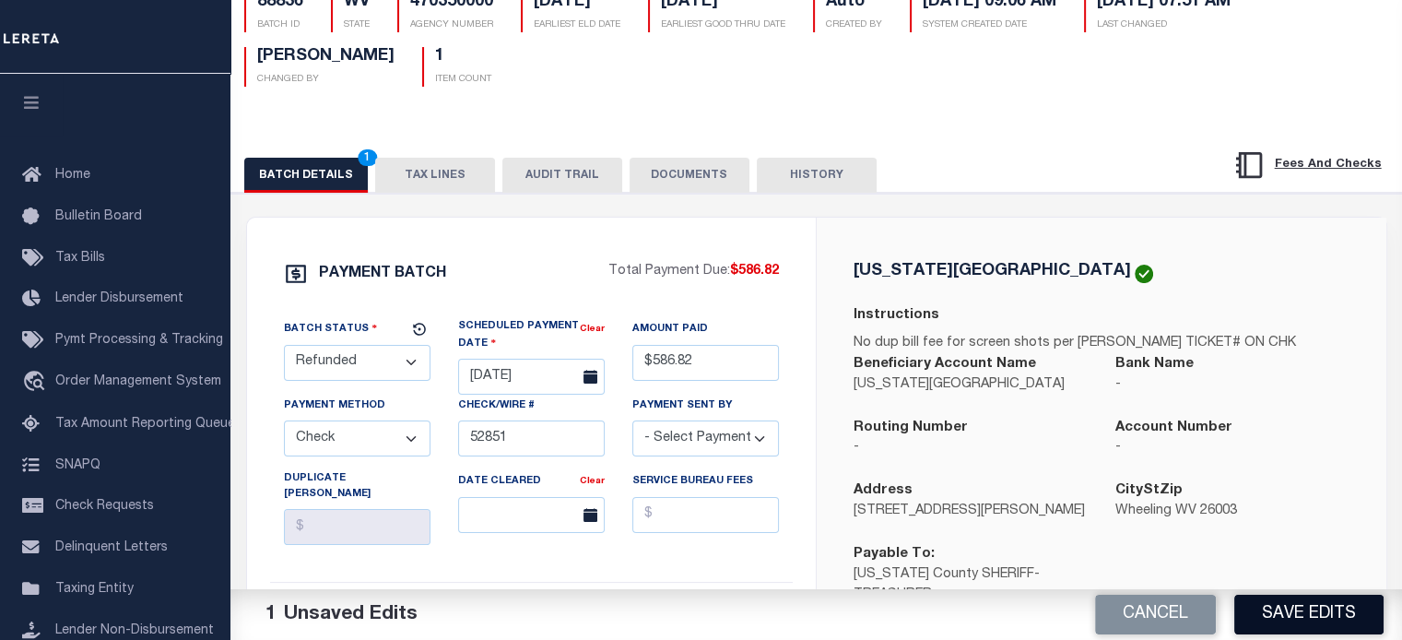
click at [1294, 610] on button "Save Edits" at bounding box center [1308, 614] width 149 height 40
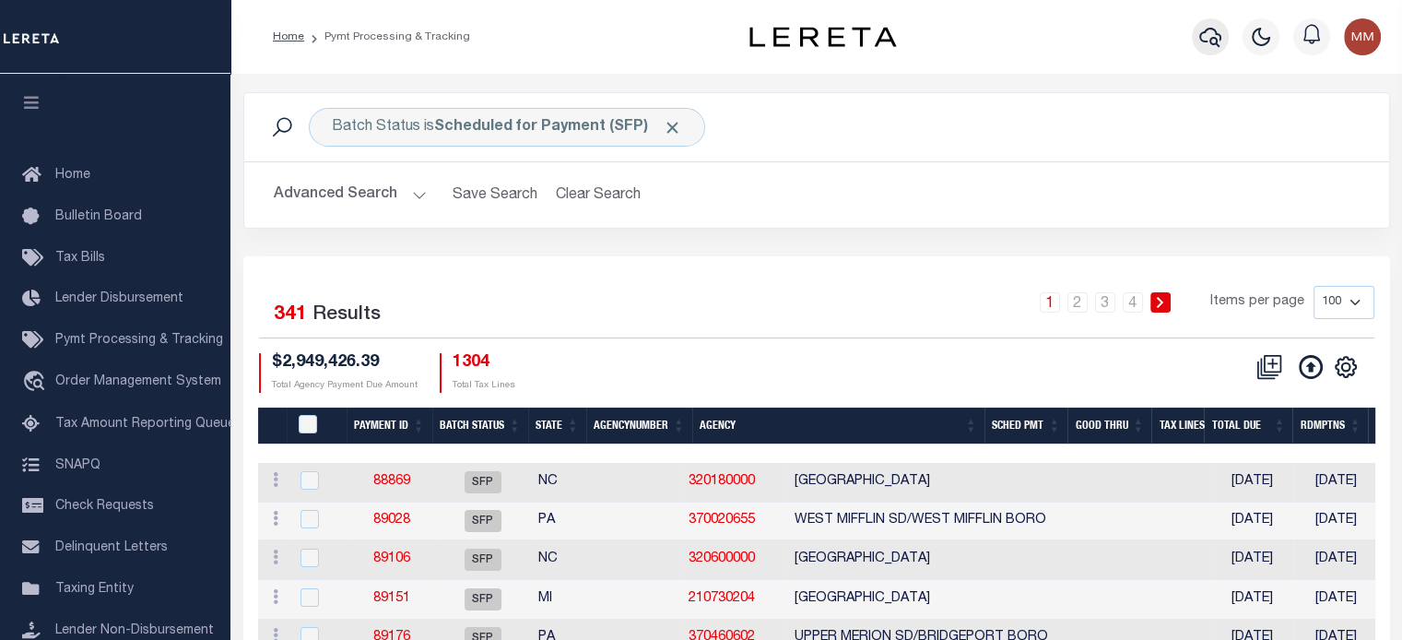
click at [1197, 44] on button "button" at bounding box center [1210, 36] width 37 height 37
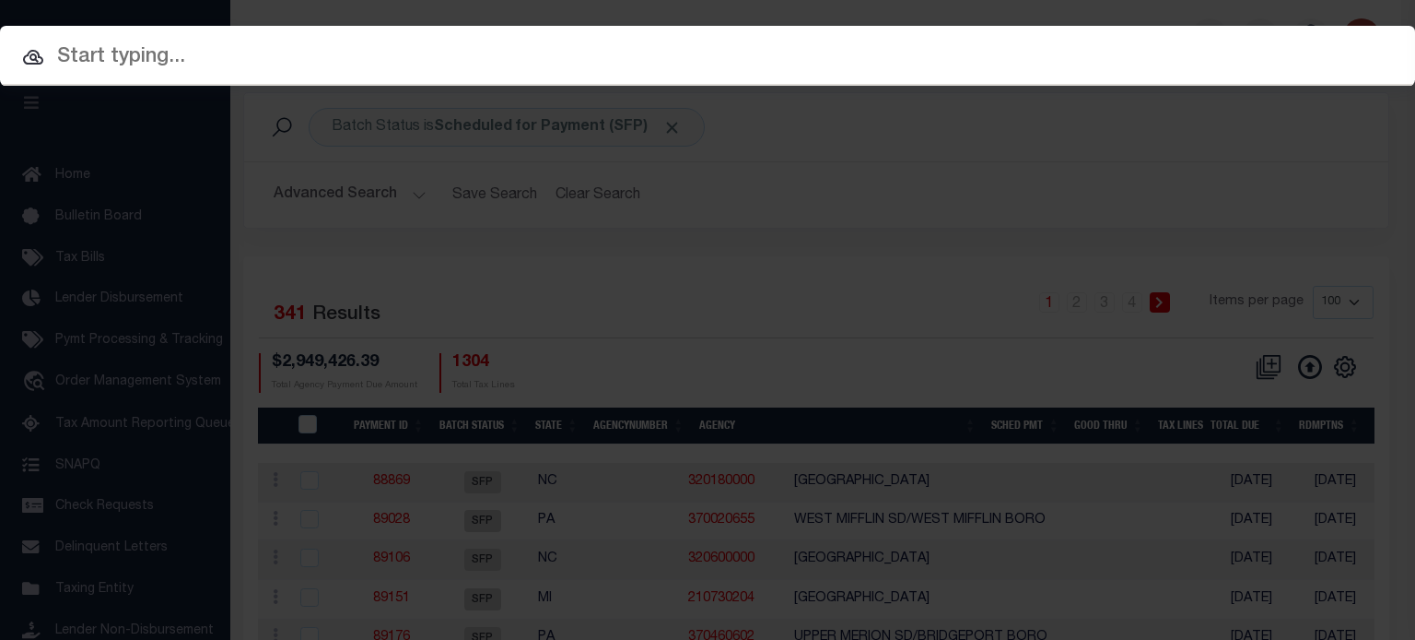
click at [582, 66] on input "text" at bounding box center [707, 57] width 1415 height 32
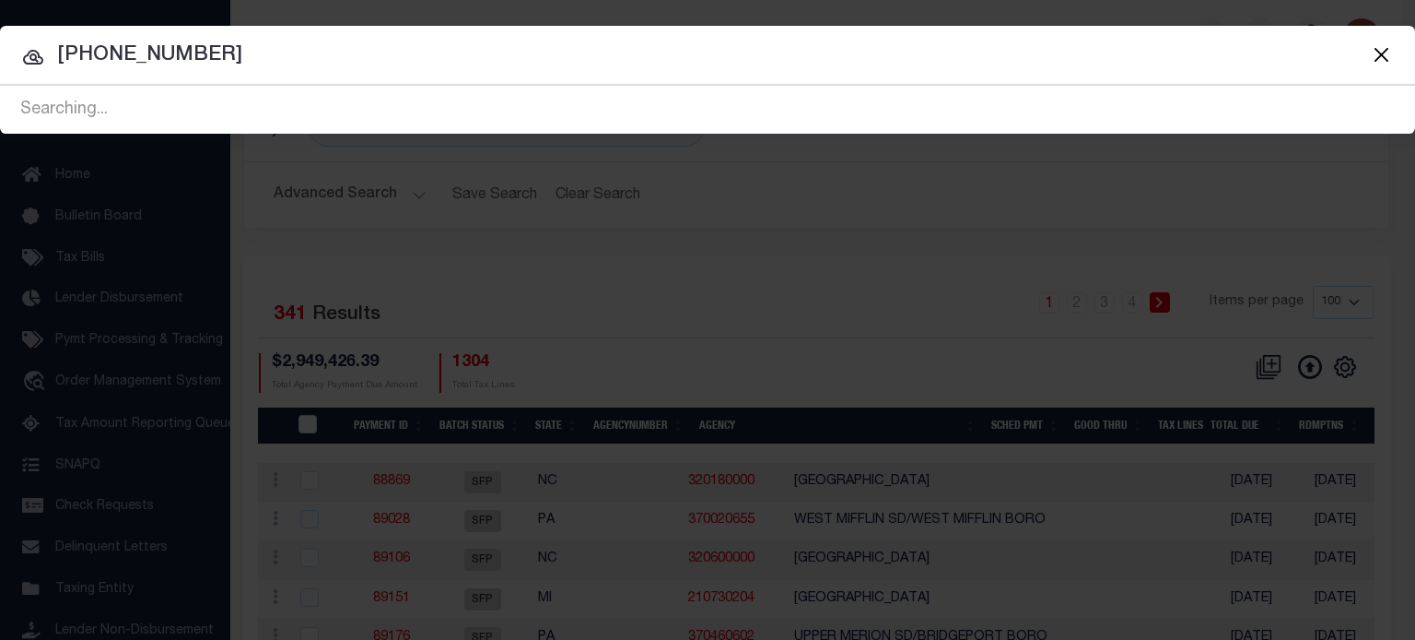
type input "127-915-004-0009"
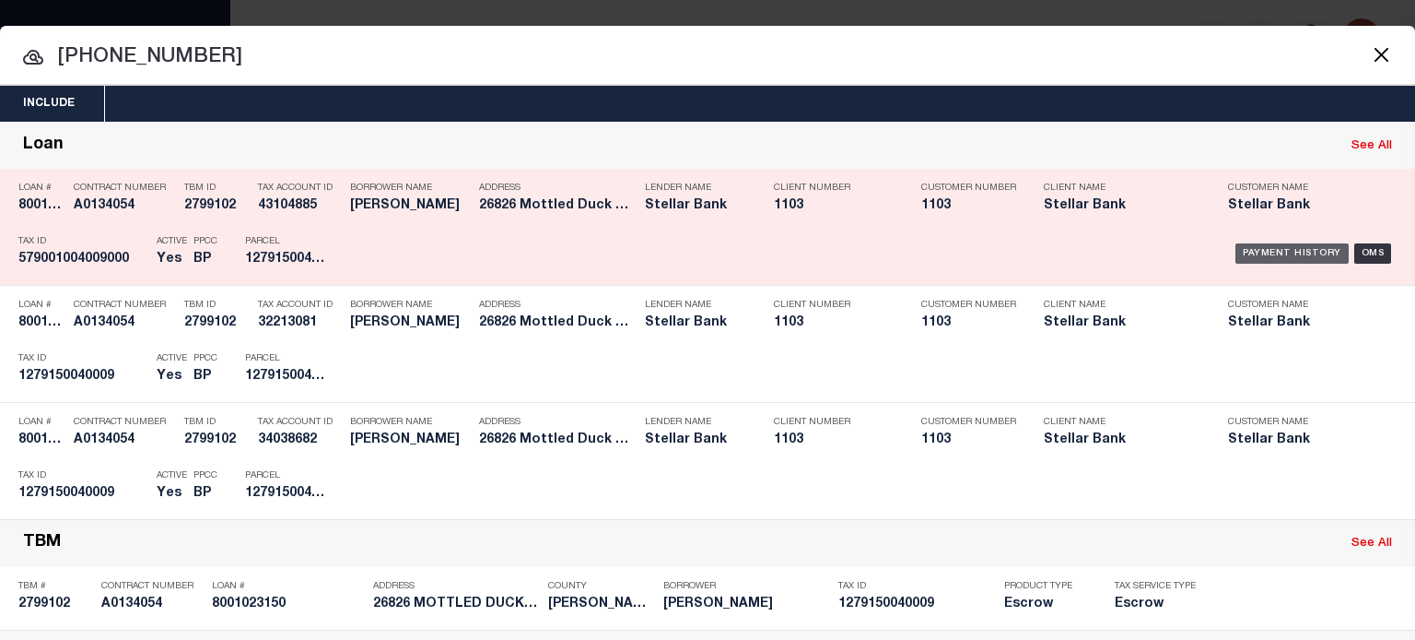
click at [1259, 252] on div "Payment History" at bounding box center [1292, 253] width 113 height 20
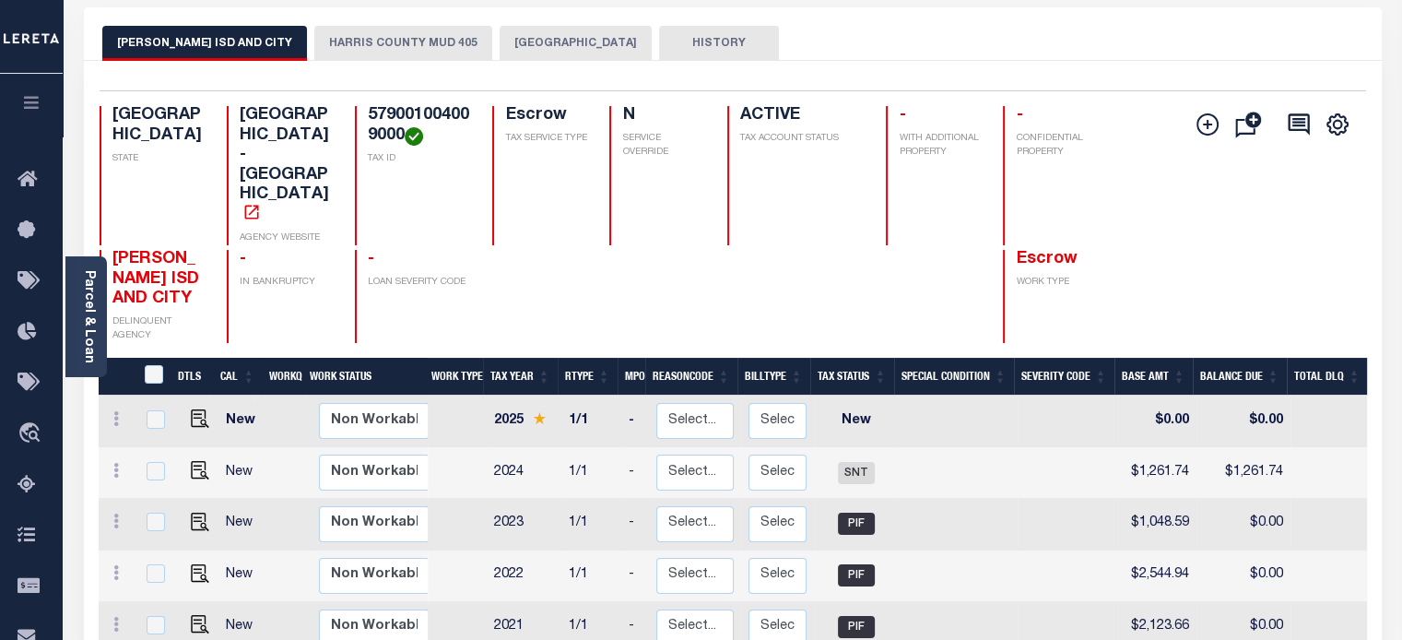
scroll to position [92, 0]
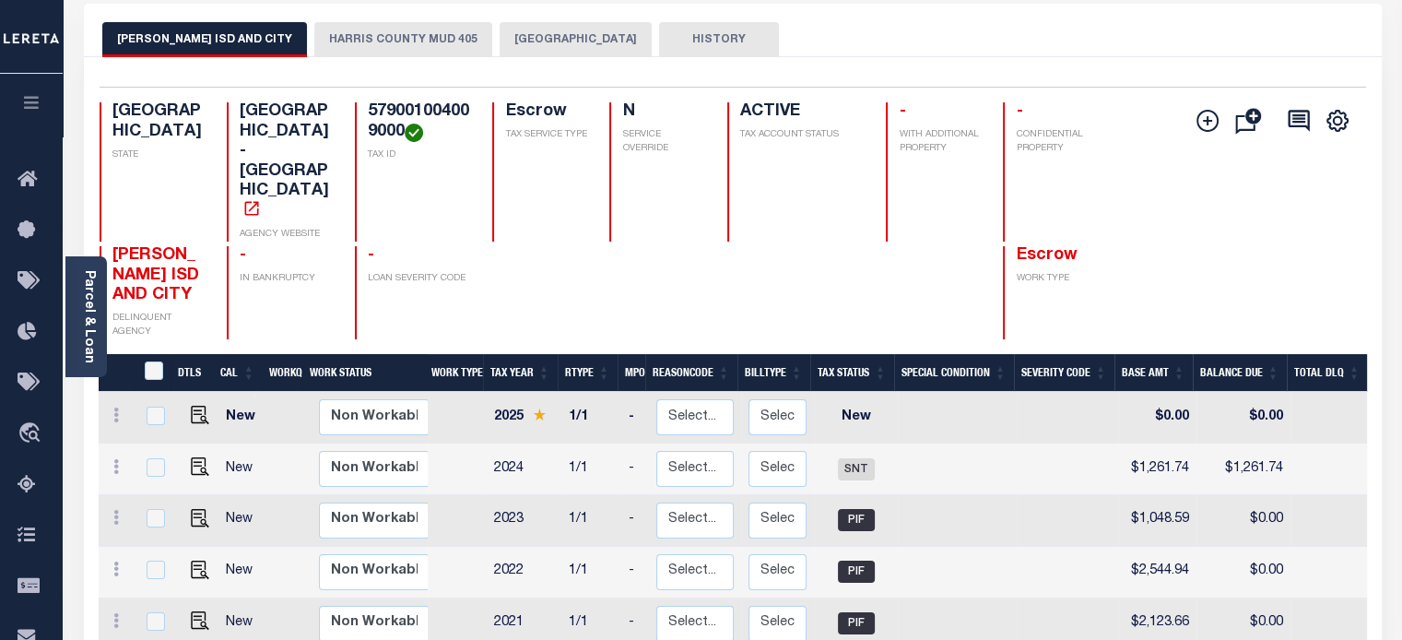
click at [376, 41] on button "HARRIS COUNTY MUD 405" at bounding box center [403, 39] width 178 height 35
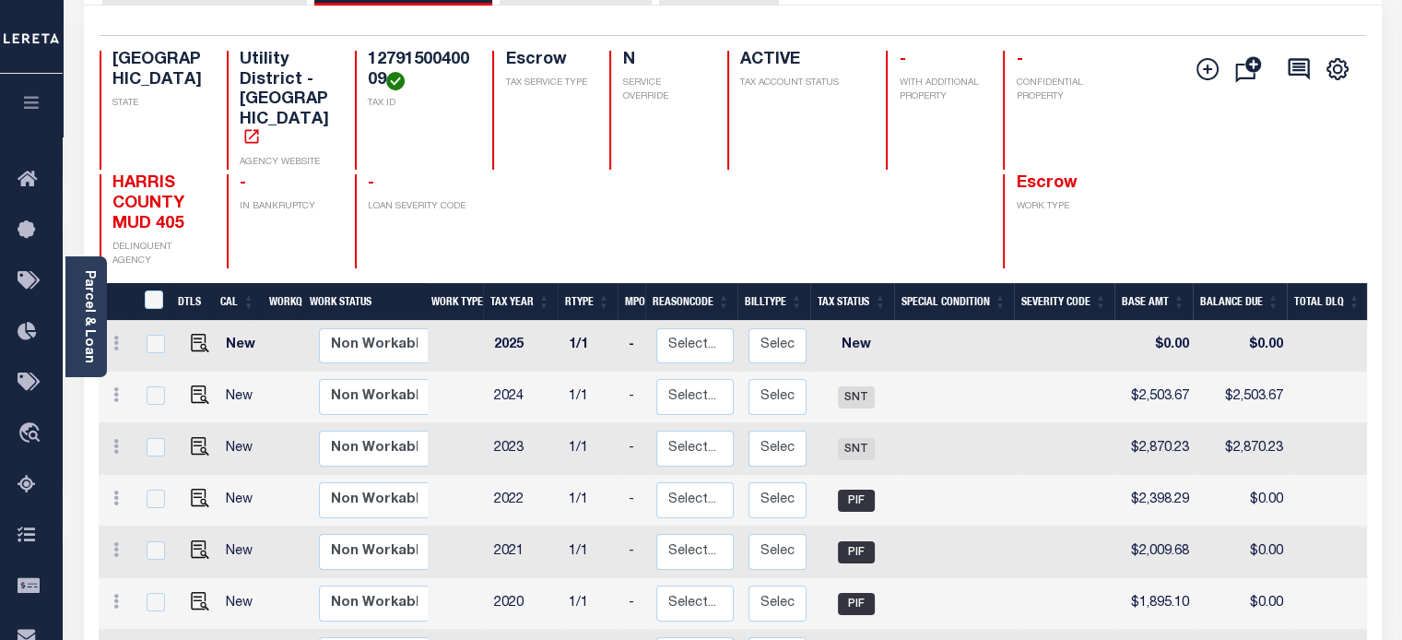
scroll to position [184, 0]
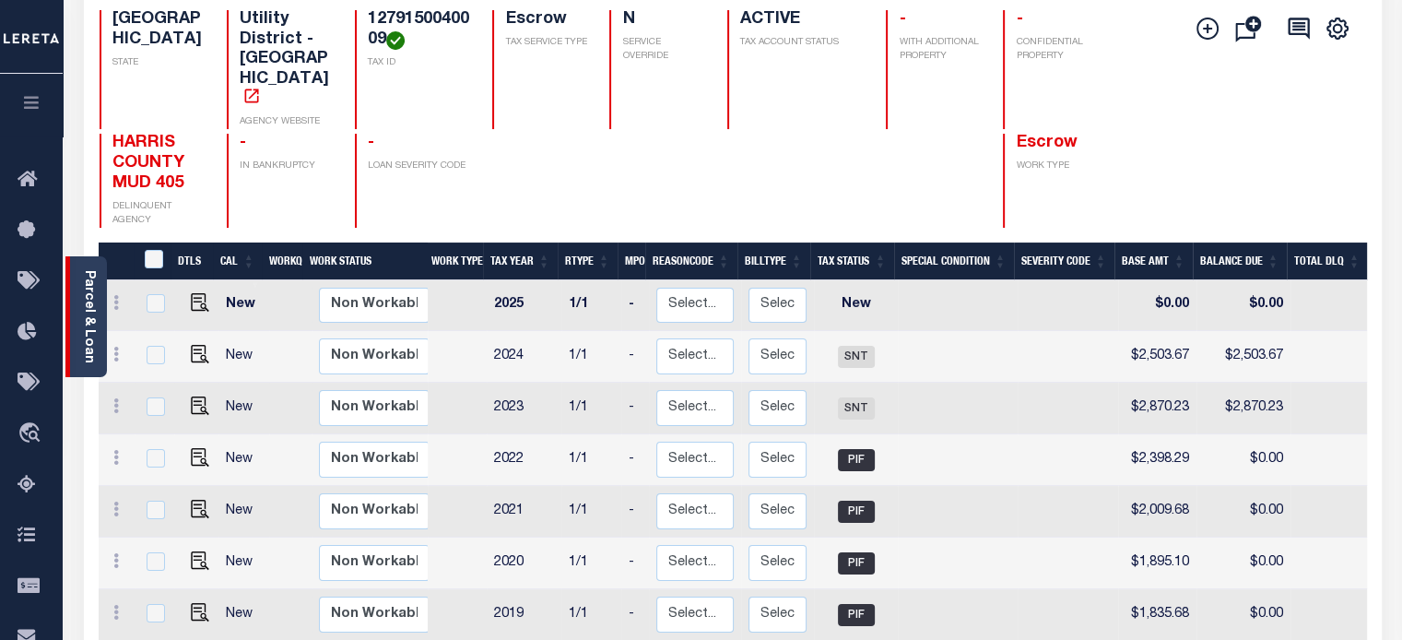
click at [88, 311] on link "Parcel & Loan" at bounding box center [88, 316] width 13 height 93
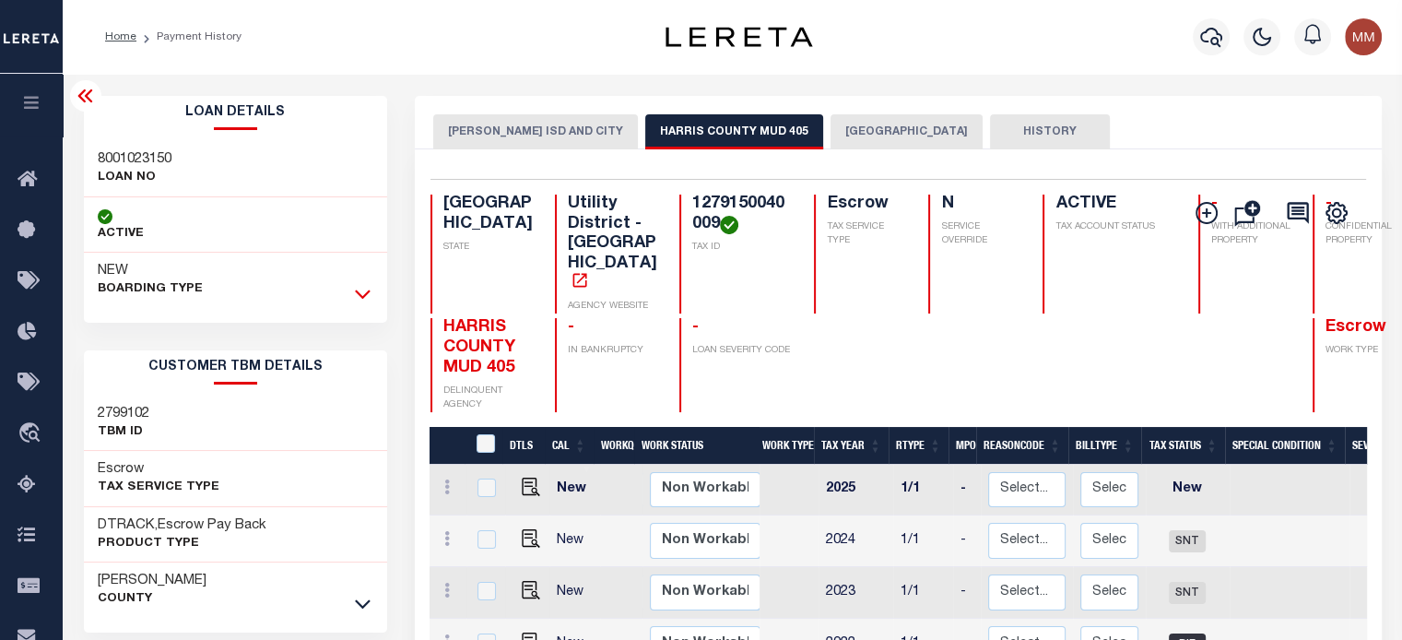
click at [368, 296] on icon at bounding box center [363, 293] width 16 height 19
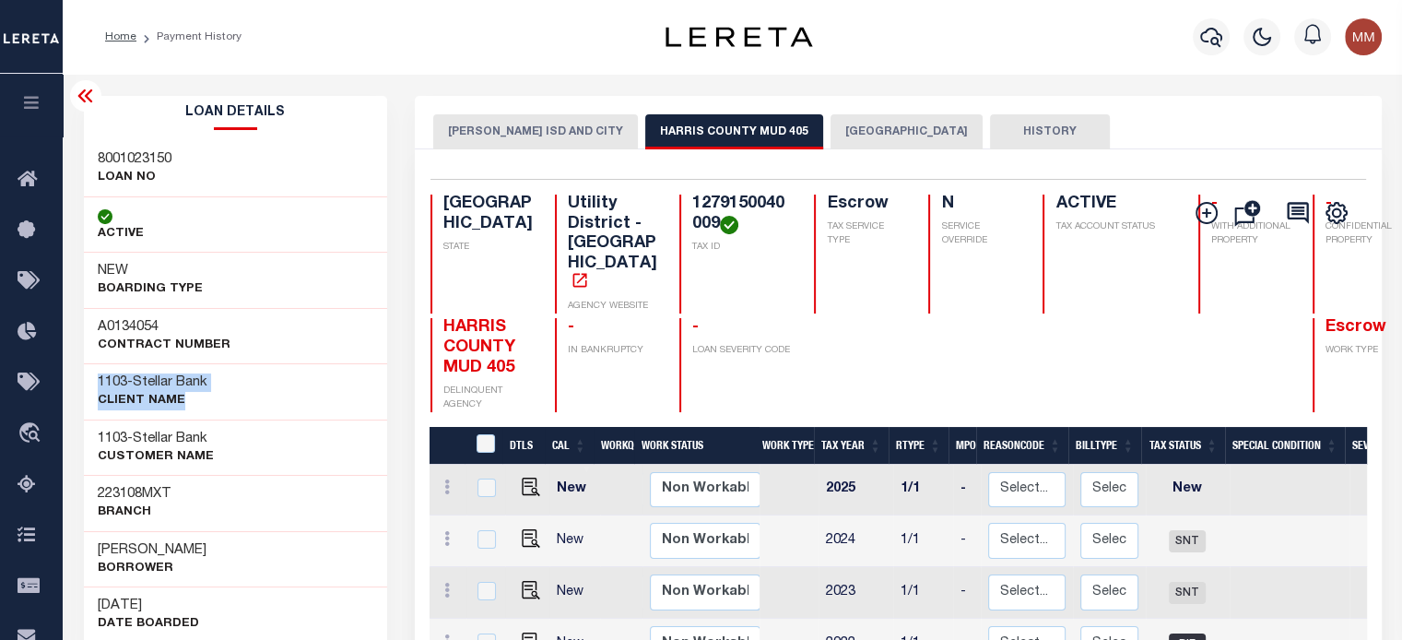
drag, startPoint x: 93, startPoint y: 378, endPoint x: 301, endPoint y: 377, distance: 208.3
click at [301, 377] on div "1103 - Stellar Bank CLIENT Name" at bounding box center [236, 391] width 304 height 56
copy div "1103 - Stellar Bank CLIENT Name"
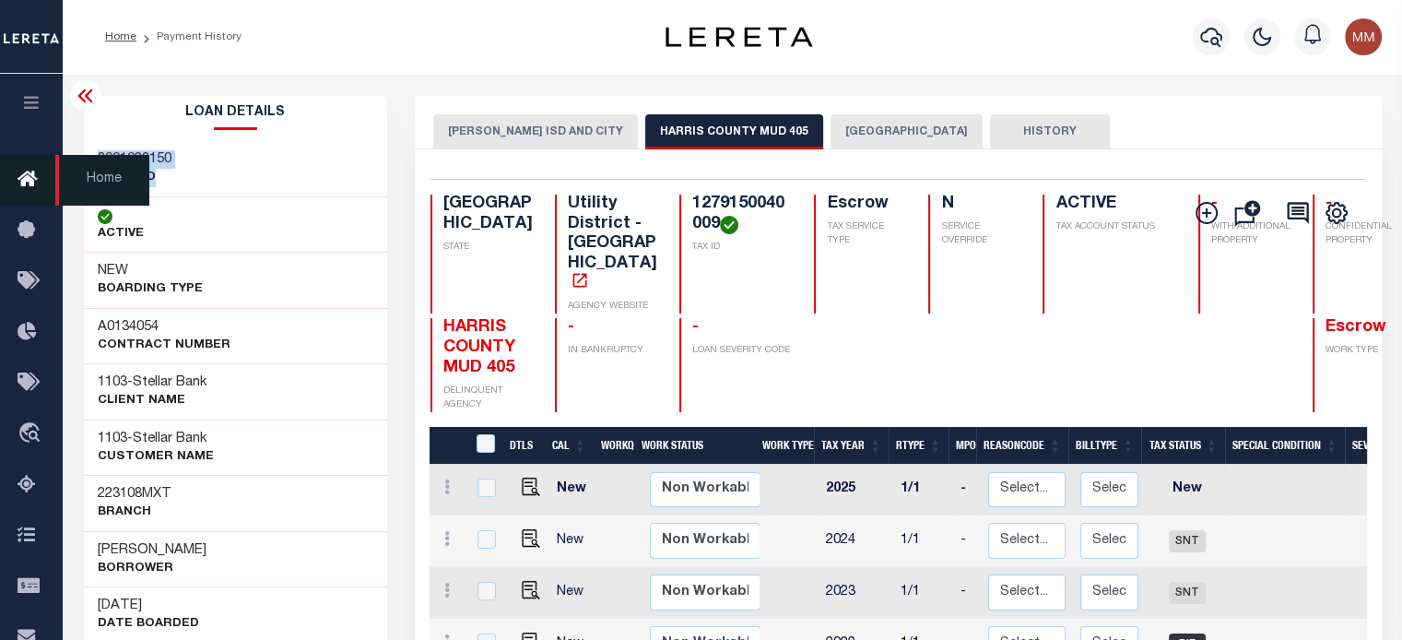
drag, startPoint x: 96, startPoint y: 159, endPoint x: 36, endPoint y: 174, distance: 61.7
click at [199, 174] on div "8001023150 LOAN NO" at bounding box center [236, 169] width 304 height 56
copy div "8001023150 LOAN NO"
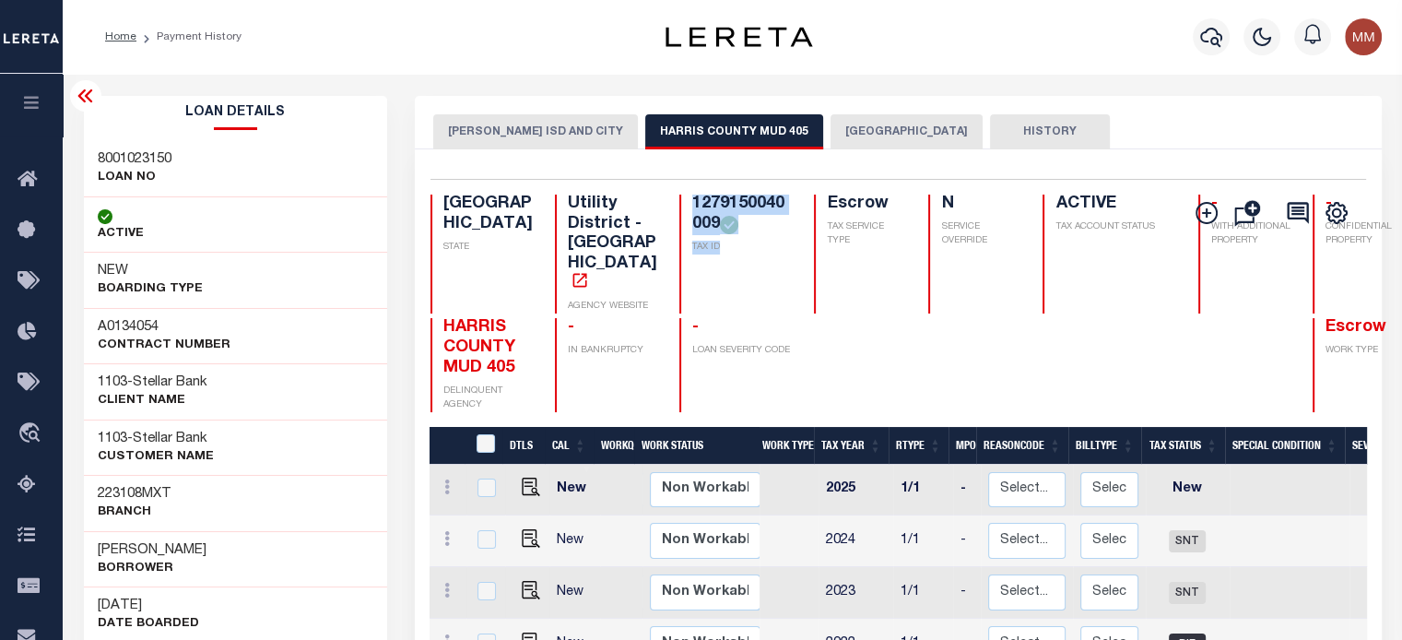
drag, startPoint x: 641, startPoint y: 221, endPoint x: 396, endPoint y: 219, distance: 245.1
click at [692, 234] on h4 "1279150040009" at bounding box center [742, 214] width 100 height 40
copy div "1279150040009 TAX ID"
drag, startPoint x: 93, startPoint y: 550, endPoint x: 200, endPoint y: 570, distance: 108.6
click at [200, 570] on div "GIlmer A. Telles Borrower" at bounding box center [236, 559] width 304 height 56
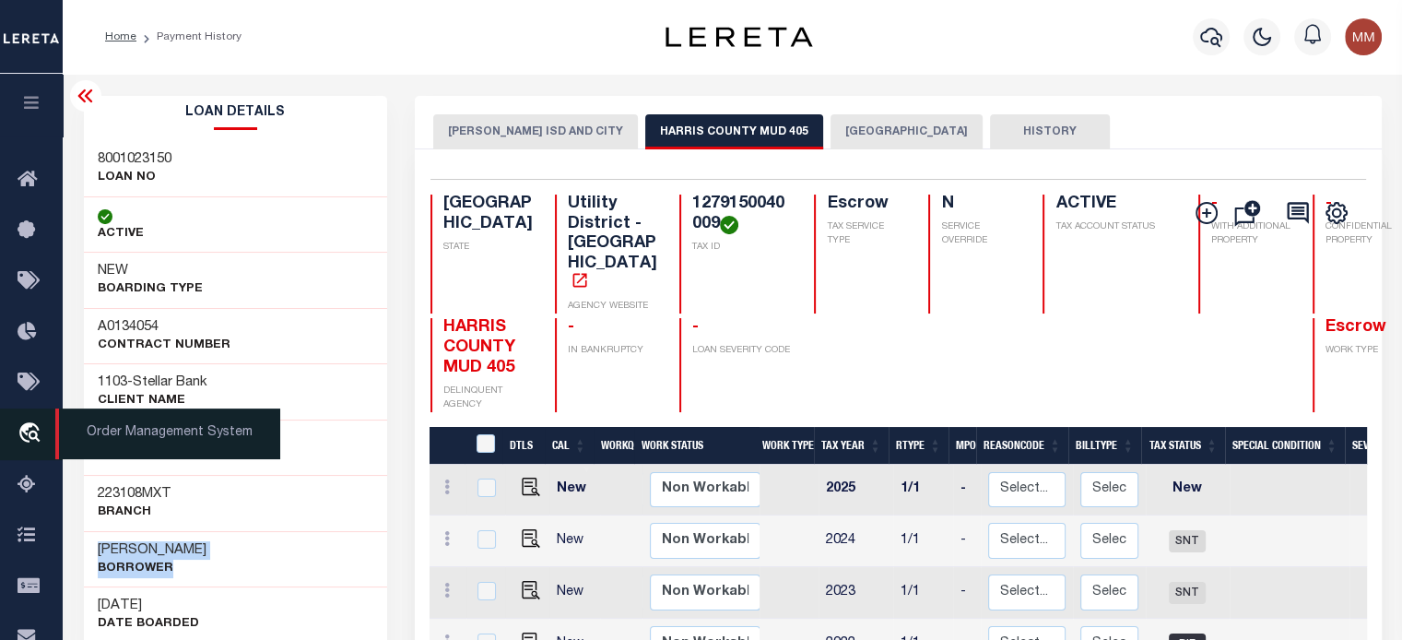
copy div "GIlmer A. Telles Borrower"
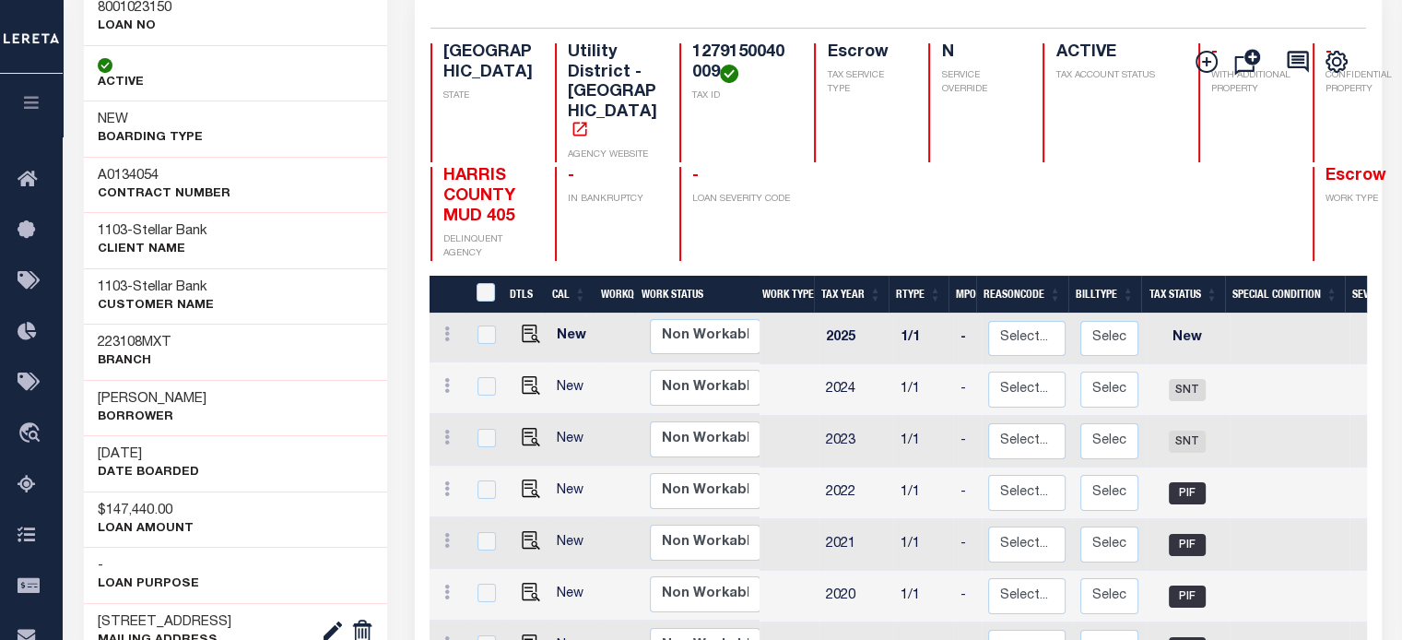
scroll to position [184, 0]
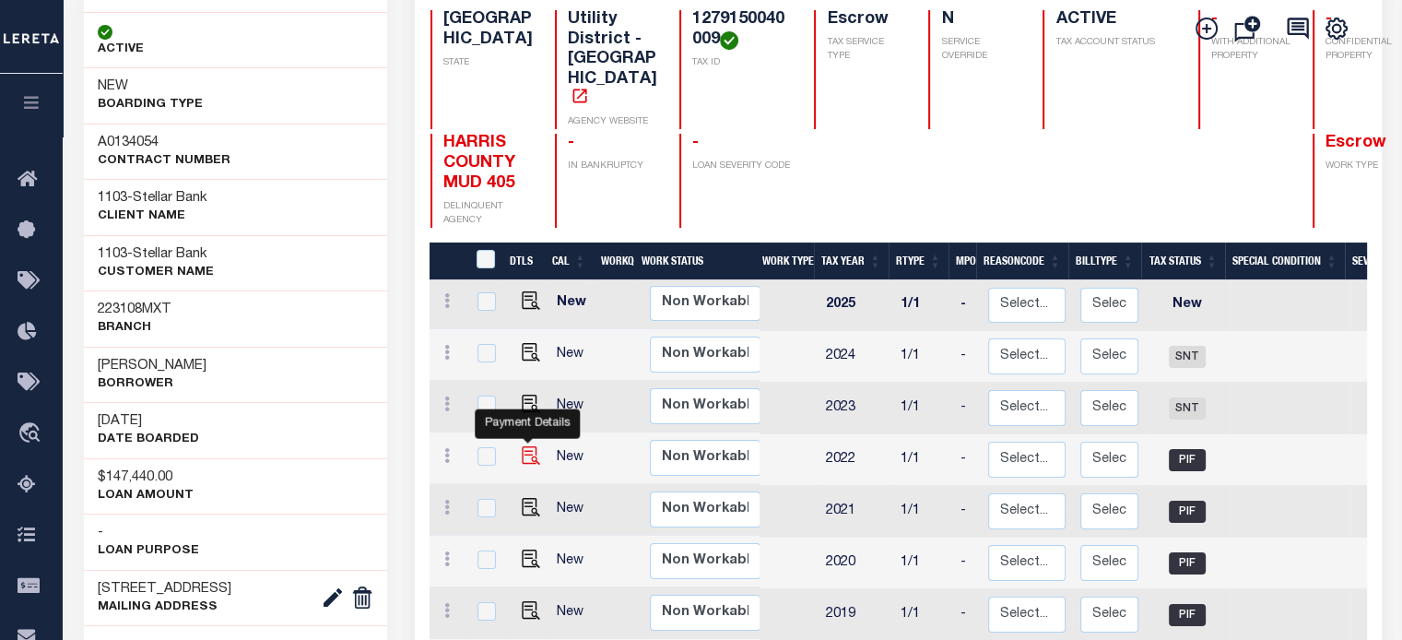
click at [523, 451] on img "" at bounding box center [531, 455] width 18 height 18
checkbox input "true"
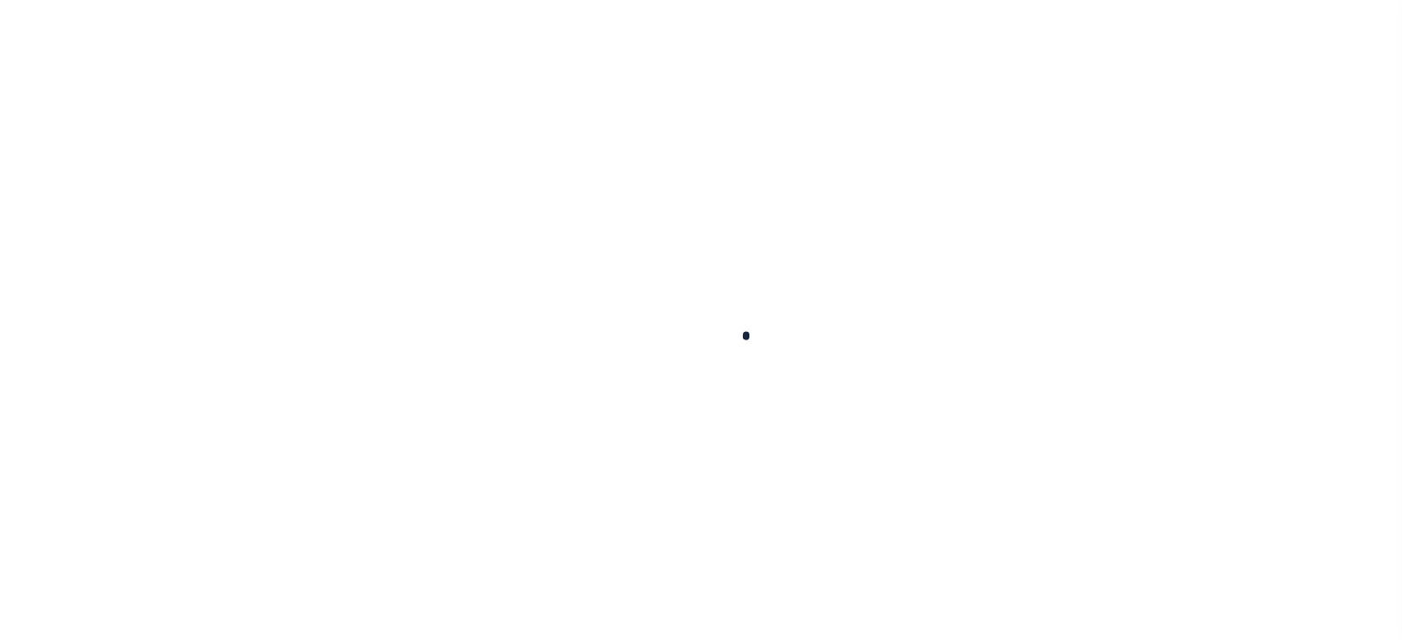
checkbox input "false"
type input "[DATE]"
type input "$2,398.29"
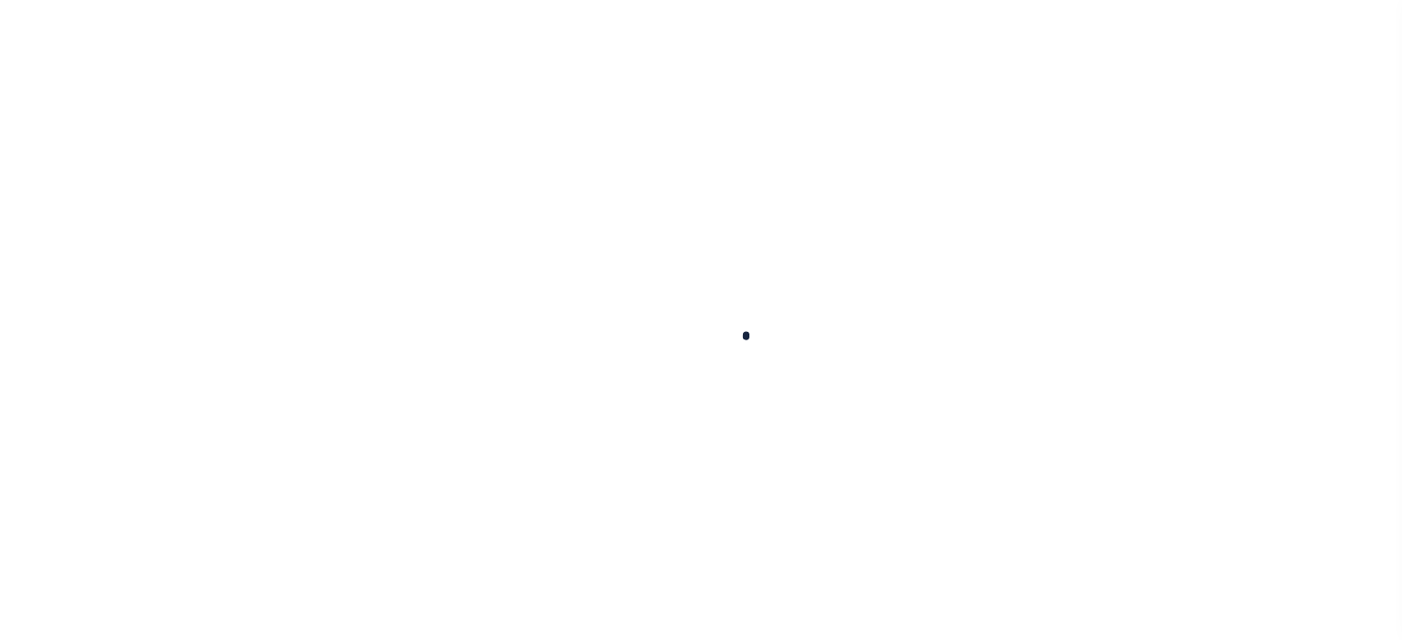
type input "$2,398.29"
type input "$0"
select select "PIF"
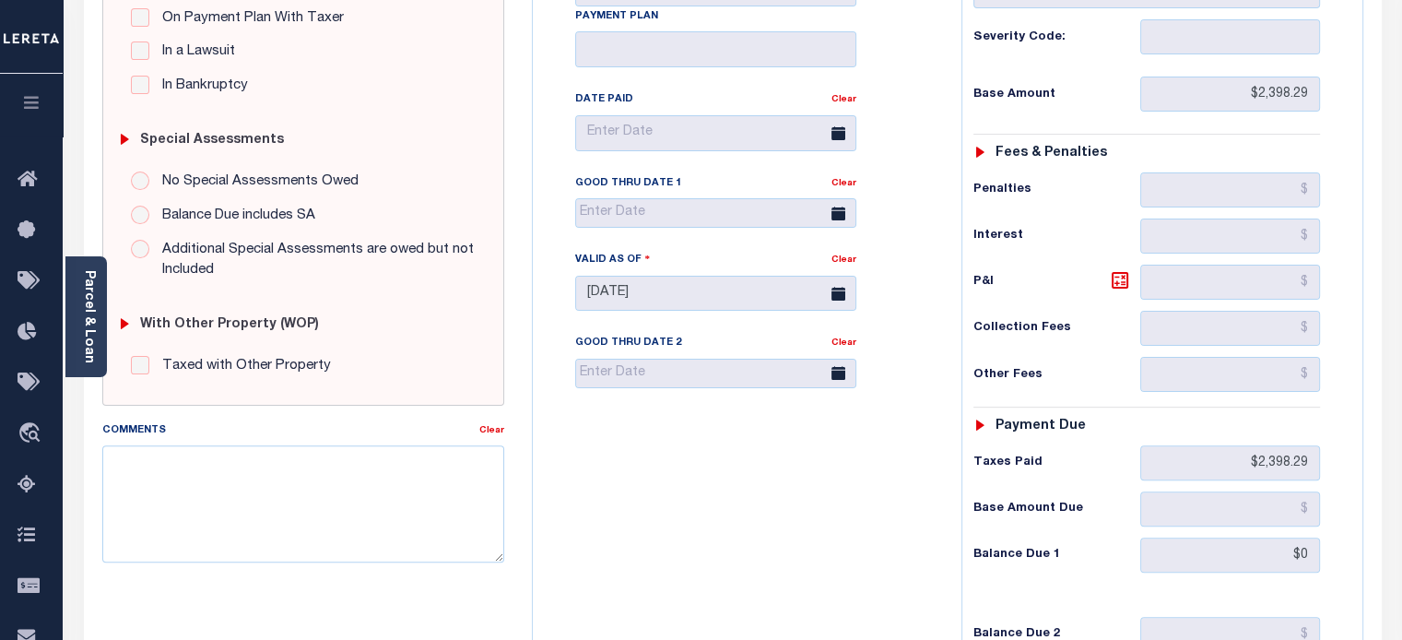
scroll to position [751, 0]
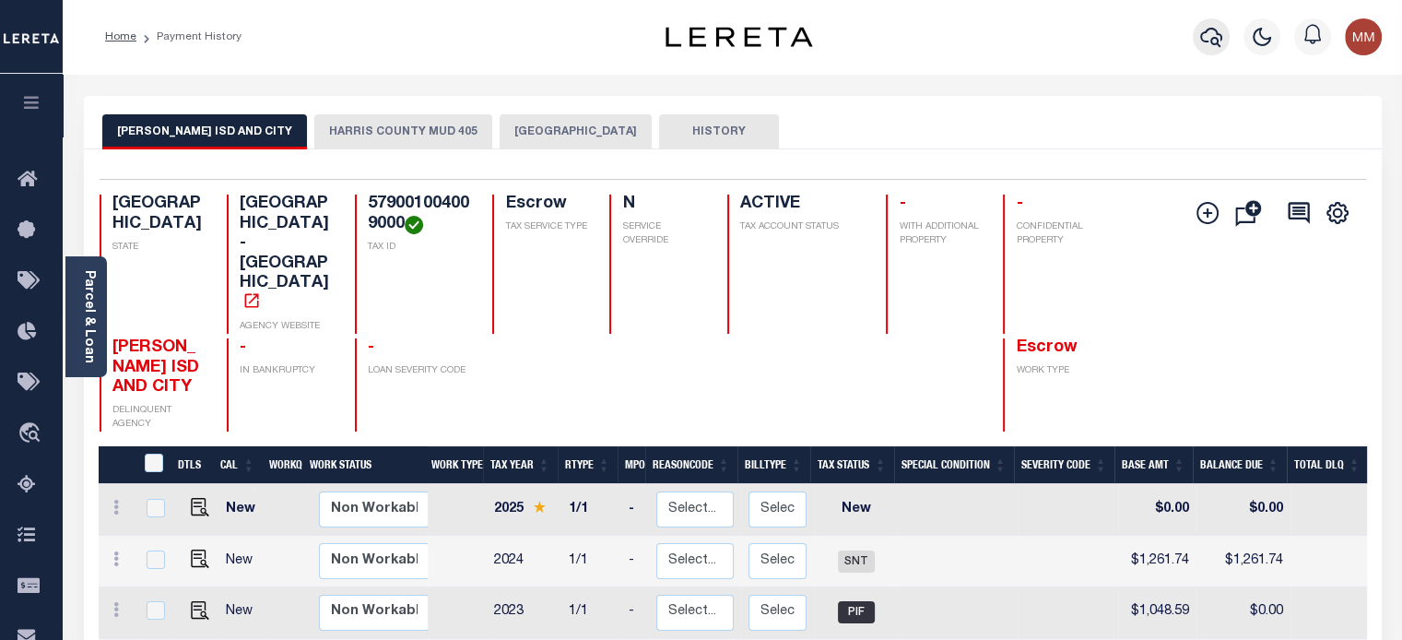
click at [1205, 35] on icon "button" at bounding box center [1211, 37] width 22 height 22
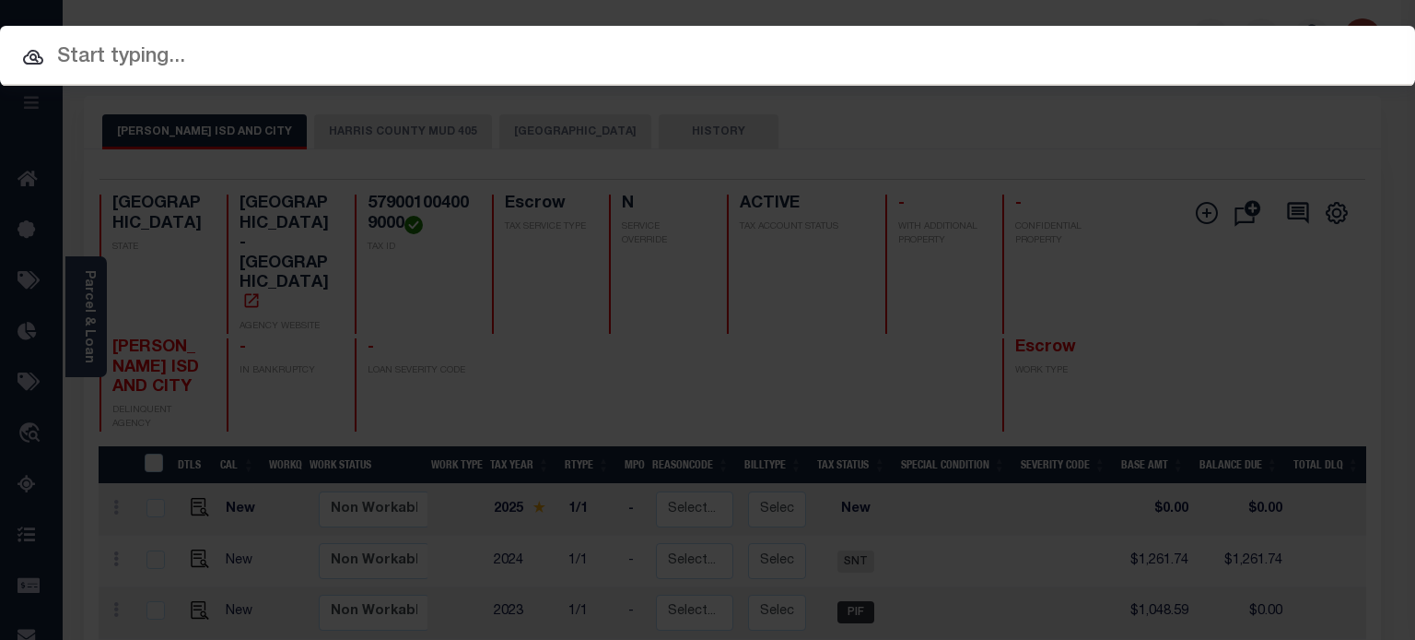
drag, startPoint x: 605, startPoint y: 66, endPoint x: 662, endPoint y: 56, distance: 58.0
click at [613, 58] on input "text" at bounding box center [707, 57] width 1415 height 32
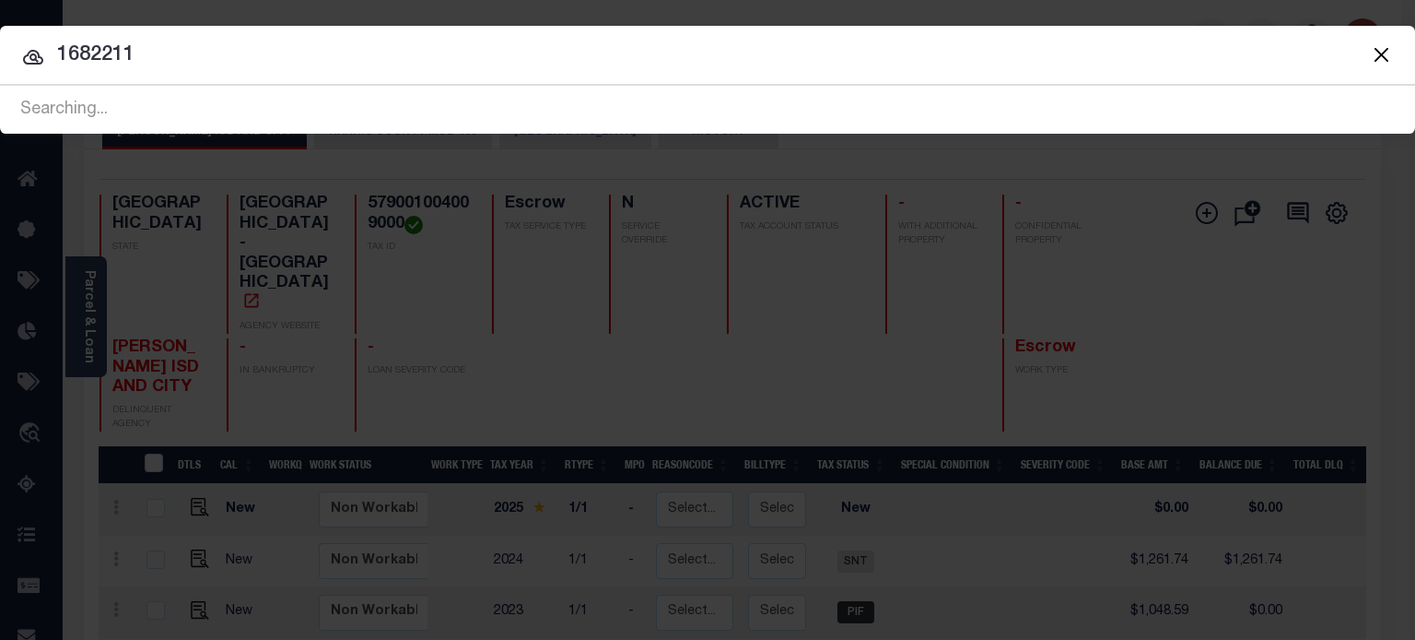
type input "1682211"
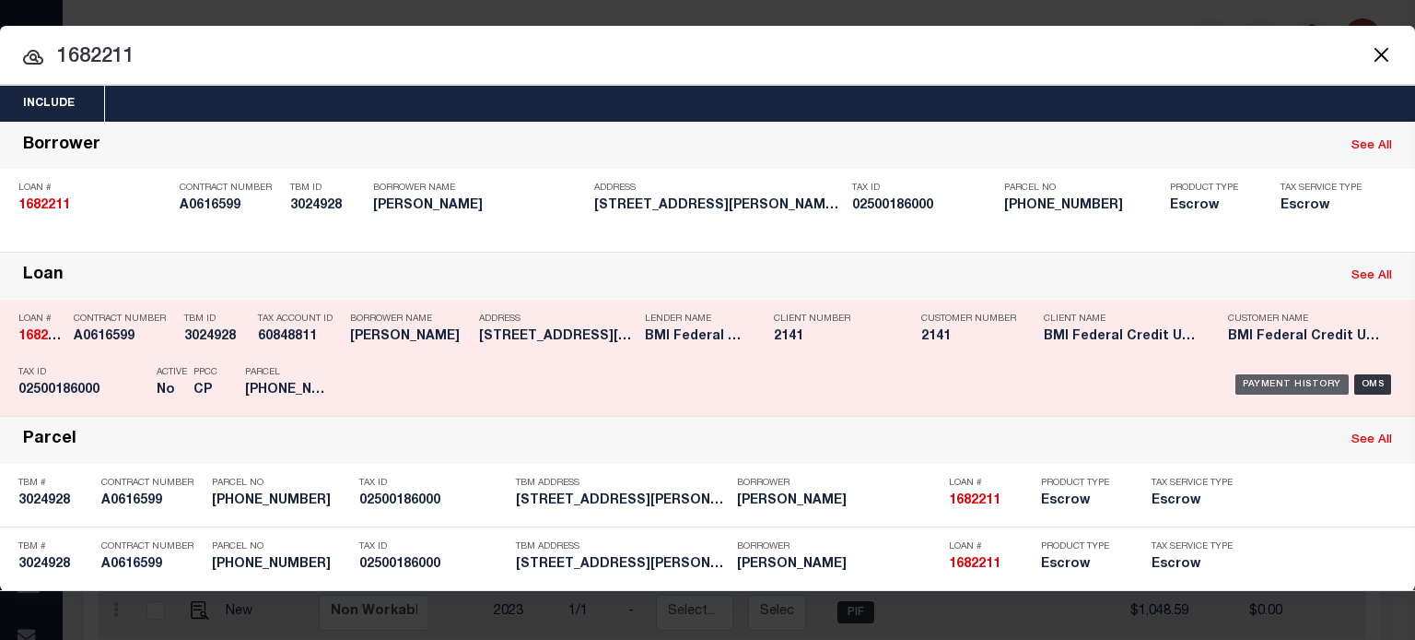
click at [1283, 382] on div "Payment History" at bounding box center [1292, 384] width 113 height 20
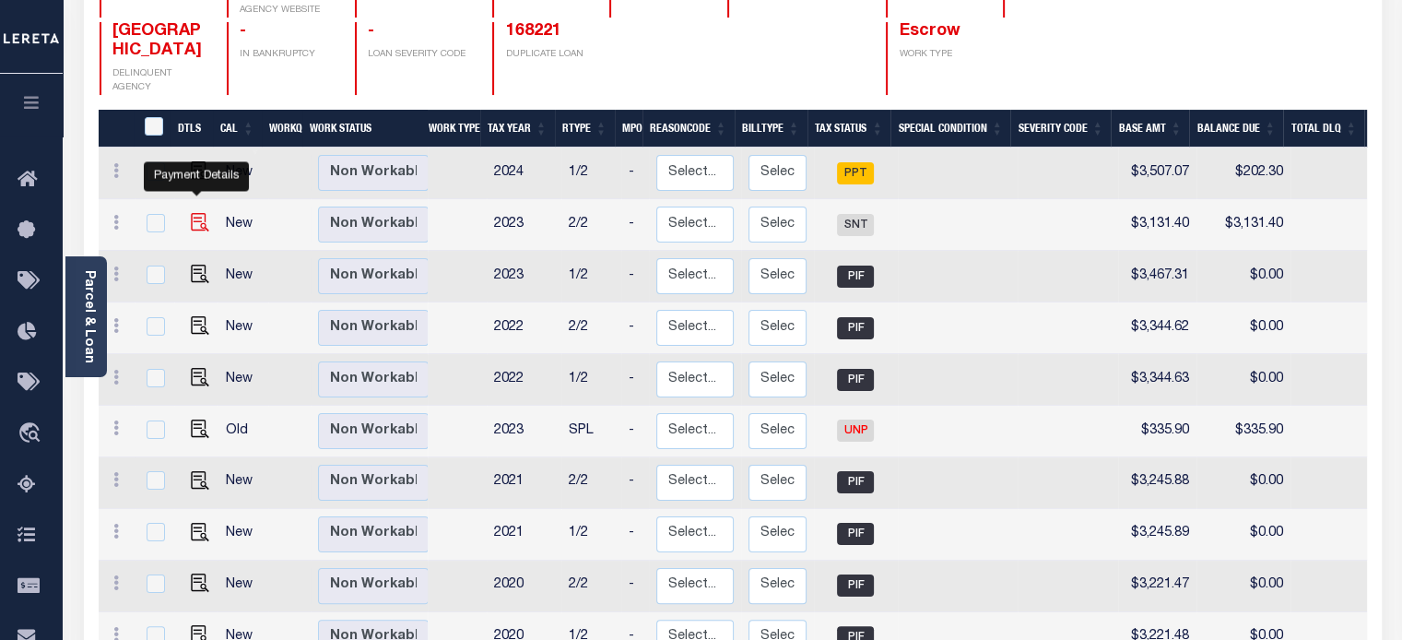
click at [194, 213] on img "" at bounding box center [200, 222] width 18 height 18
checkbox input "true"
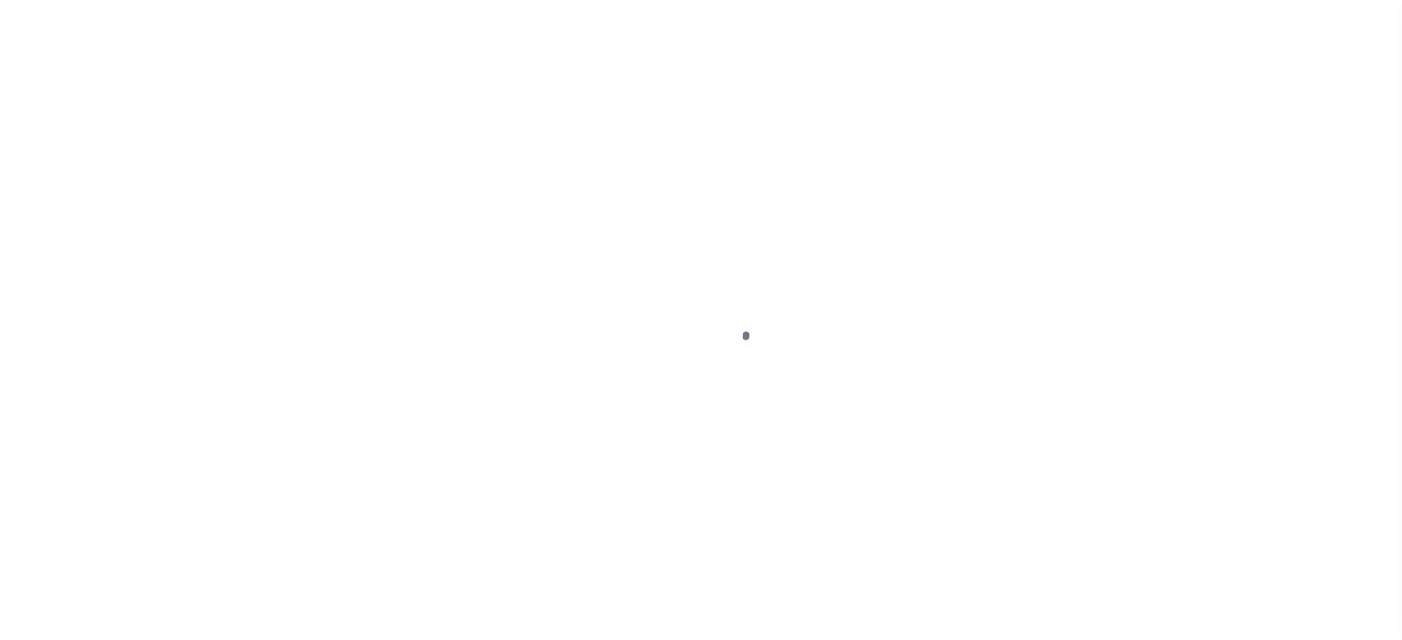
select select "SNT"
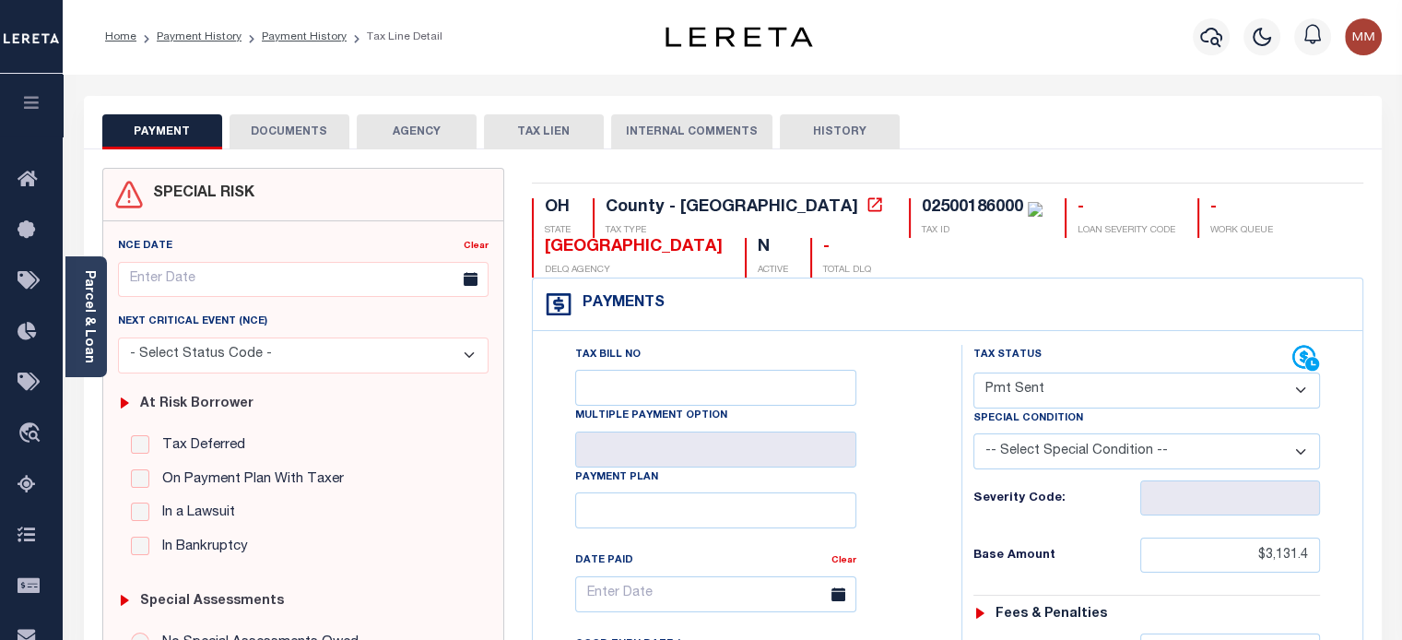
click at [33, 106] on icon "button" at bounding box center [31, 102] width 21 height 17
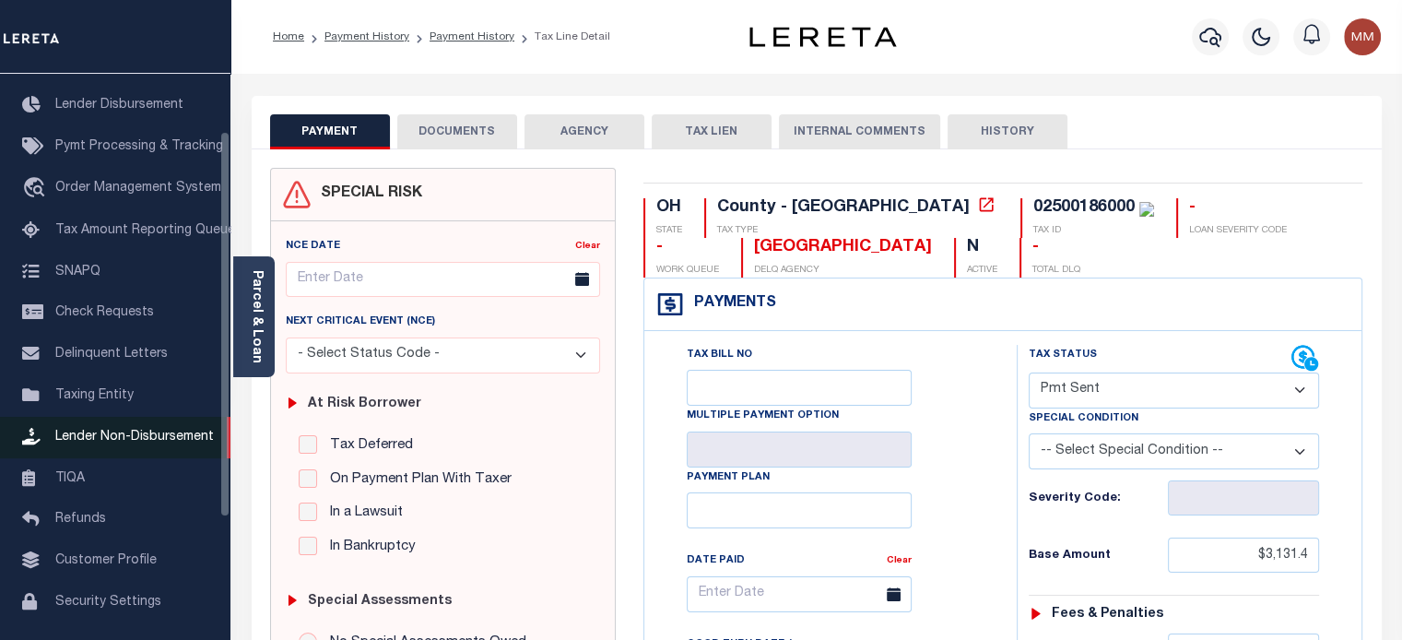
scroll to position [248, 0]
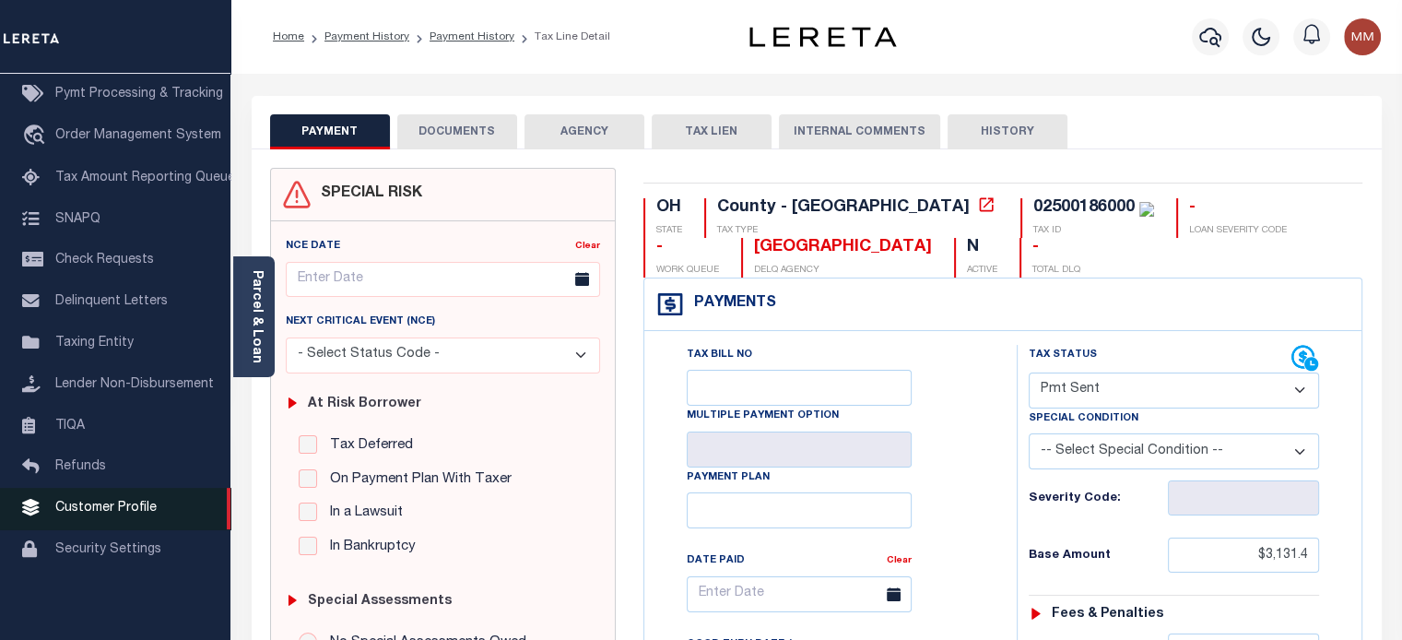
click at [94, 514] on span "Customer Profile" at bounding box center [105, 507] width 101 height 13
